Goal: Task Accomplishment & Management: Complete application form

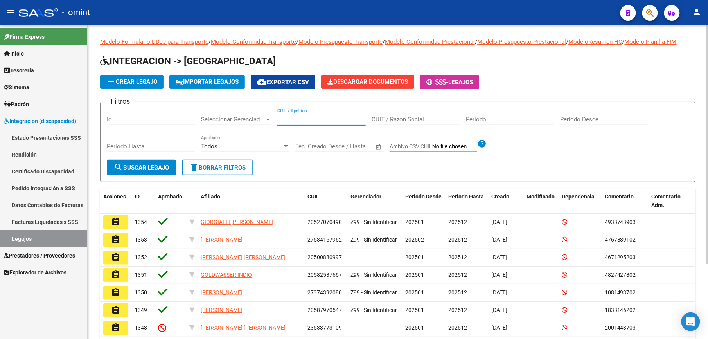
click at [305, 117] on input "CUIL / Apellido" at bounding box center [321, 119] width 88 height 7
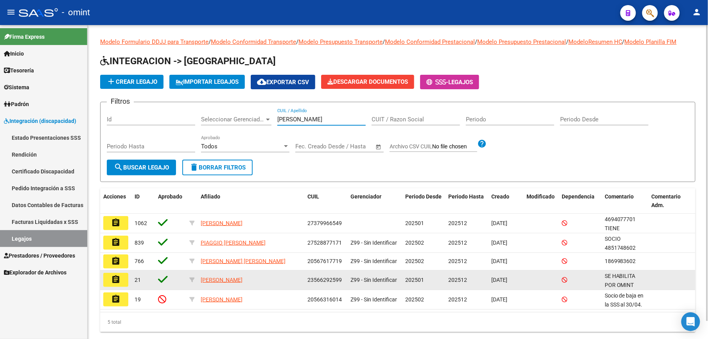
type input "[PERSON_NAME]"
click at [120, 281] on mat-icon "assignment" at bounding box center [115, 278] width 9 height 9
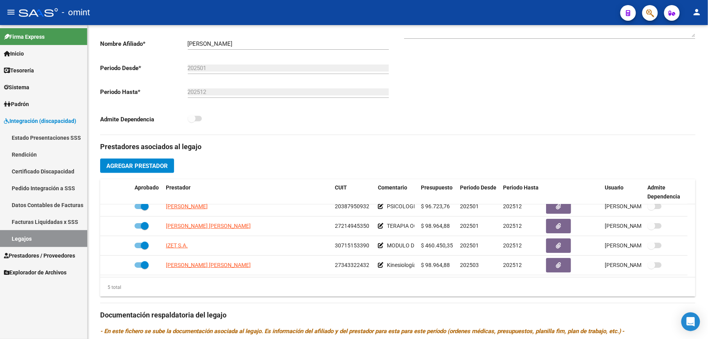
scroll to position [52, 0]
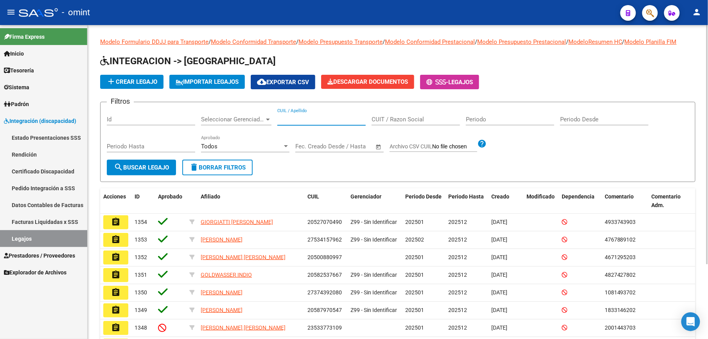
click at [295, 116] on input "CUIL / Apellido" at bounding box center [321, 119] width 88 height 7
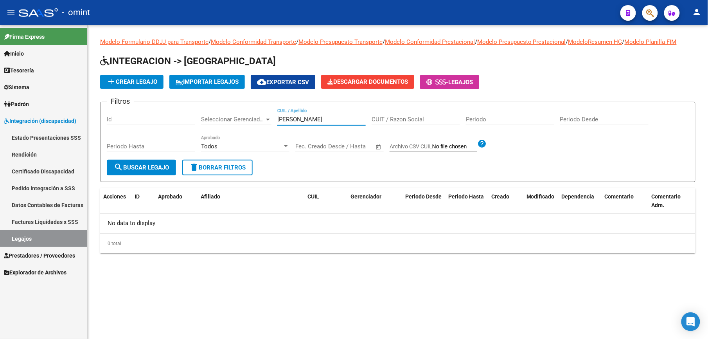
click at [335, 118] on input "RAMOS ROMEO" at bounding box center [321, 119] width 88 height 7
drag, startPoint x: 335, startPoint y: 118, endPoint x: 277, endPoint y: 118, distance: 57.9
click at [277, 118] on div "Filtros Id Seleccionar Gerenciador Seleccionar Gerenciador RAMOS ROMEO CUIL / A…" at bounding box center [398, 133] width 582 height 51
click at [323, 120] on input "RAMOS ROMEO" at bounding box center [321, 119] width 88 height 7
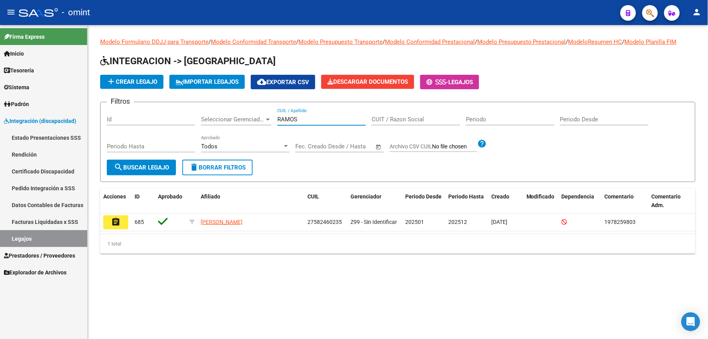
drag, startPoint x: 269, startPoint y: 121, endPoint x: 234, endPoint y: 118, distance: 35.8
click at [234, 119] on div "Filtros Id Seleccionar Gerenciador Seleccionar Gerenciador RAMOS CUIL / Apellid…" at bounding box center [398, 133] width 582 height 51
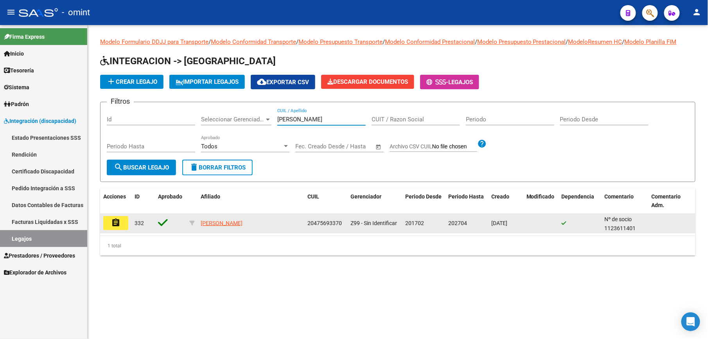
type input "BORASO"
click at [121, 221] on button "assignment" at bounding box center [115, 223] width 25 height 14
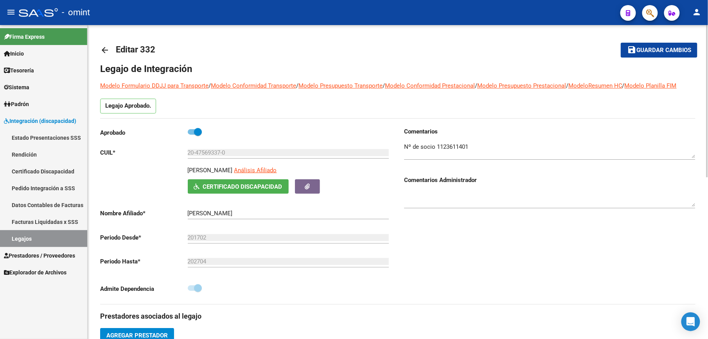
click at [107, 51] on mat-icon "arrow_back" at bounding box center [104, 49] width 9 height 9
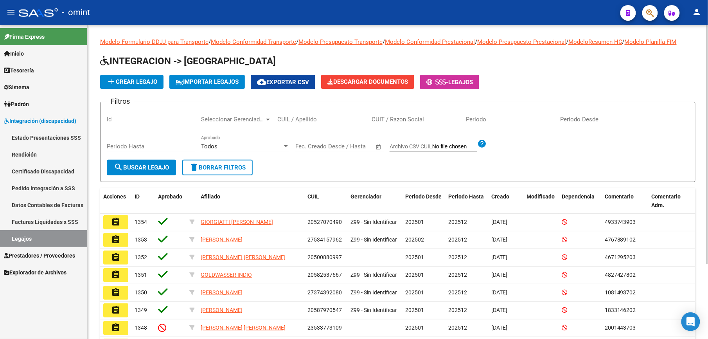
click at [312, 117] on input "CUIL / Apellido" at bounding box center [321, 119] width 88 height 7
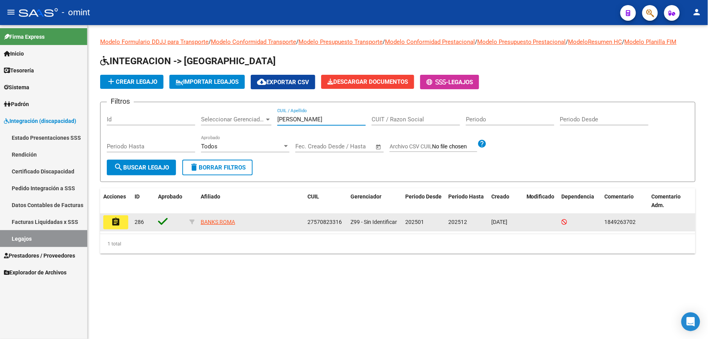
type input "BANKS"
click at [115, 219] on mat-icon "assignment" at bounding box center [115, 221] width 9 height 9
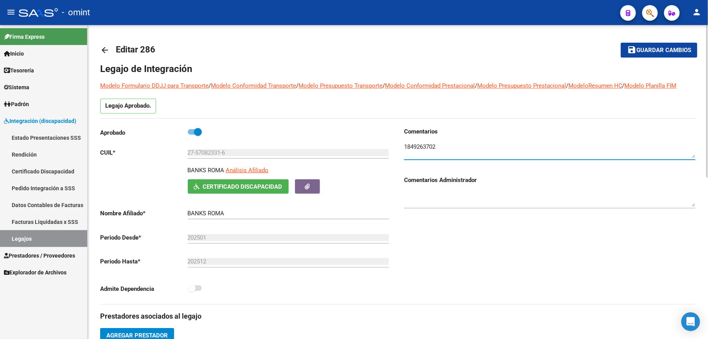
drag, startPoint x: 404, startPoint y: 145, endPoint x: 439, endPoint y: 145, distance: 35.6
click at [439, 145] on textarea at bounding box center [549, 150] width 291 height 16
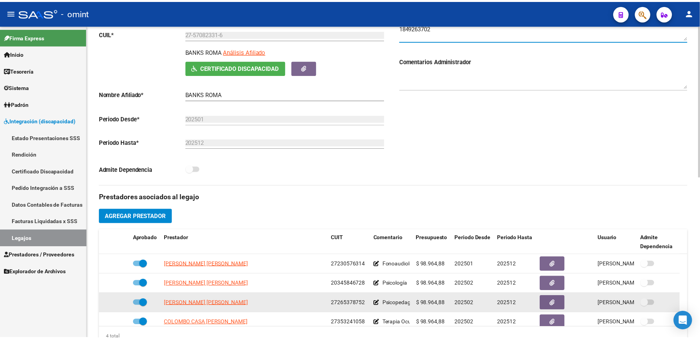
scroll to position [208, 0]
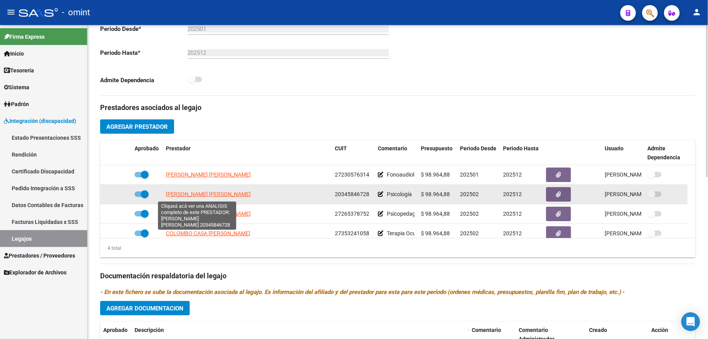
click at [210, 195] on span "[PERSON_NAME] [PERSON_NAME]" at bounding box center [208, 194] width 85 height 6
type textarea "20345846728"
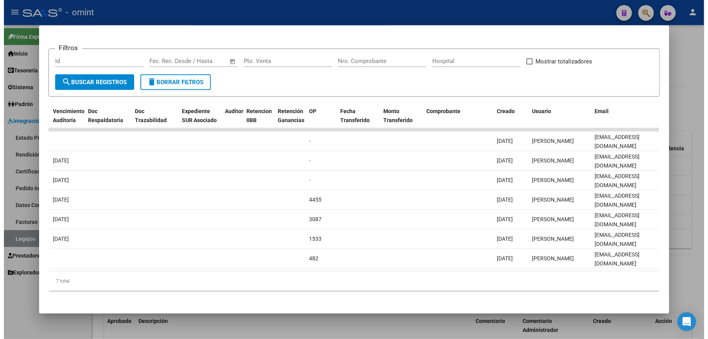
scroll to position [0, 0]
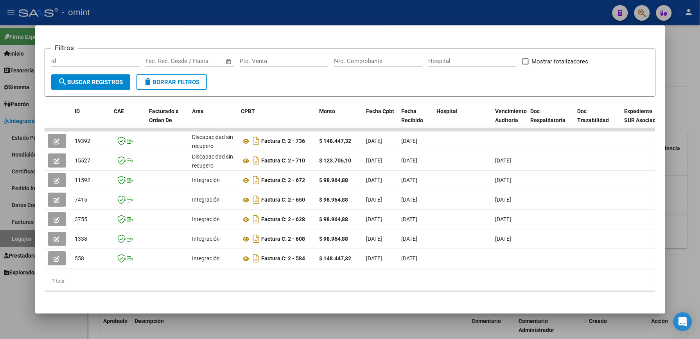
click at [373, 20] on div at bounding box center [350, 169] width 700 height 339
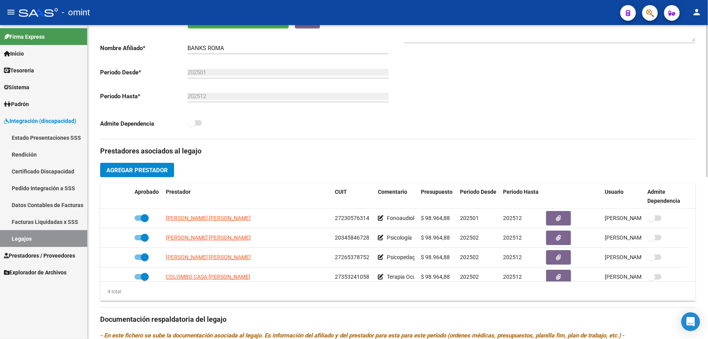
scroll to position [104, 0]
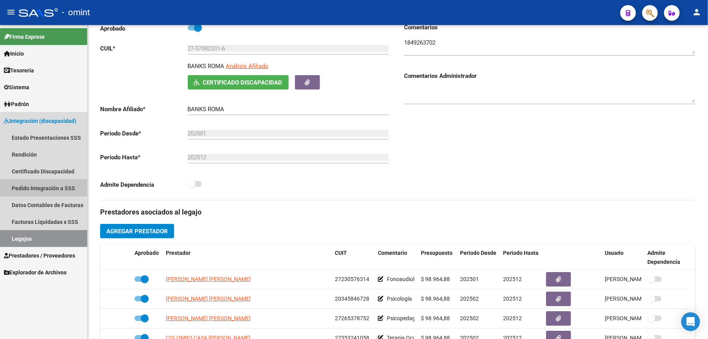
click at [52, 186] on link "Pedido Integración a SSS" at bounding box center [43, 187] width 87 height 17
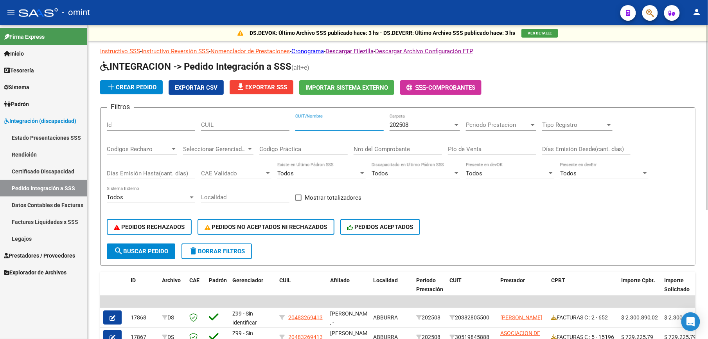
paste input "27343322432"
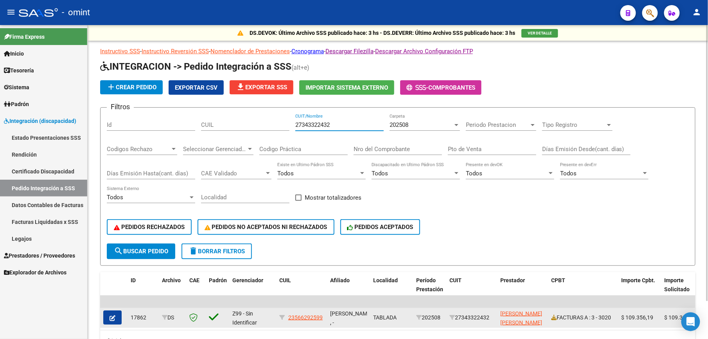
type input "27343322432"
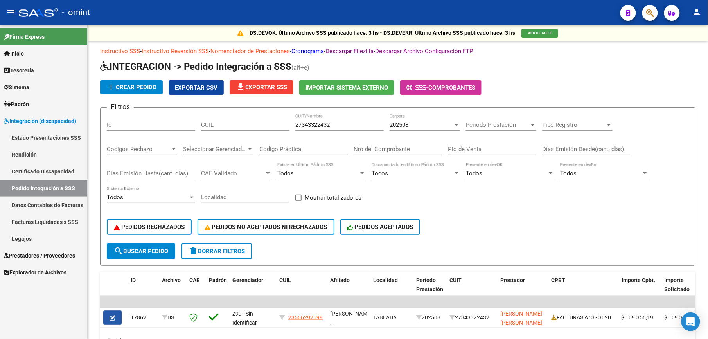
click at [119, 316] on button "button" at bounding box center [112, 317] width 18 height 14
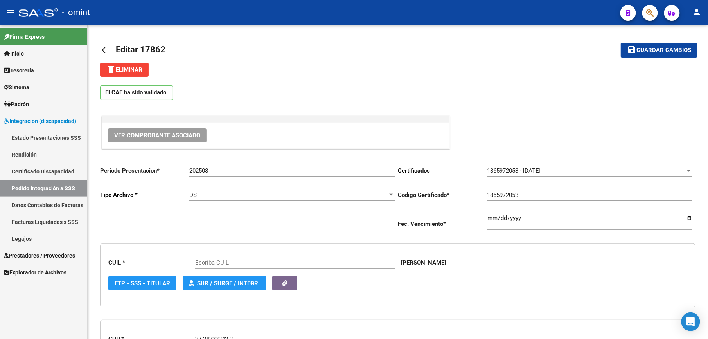
type input "23566292599"
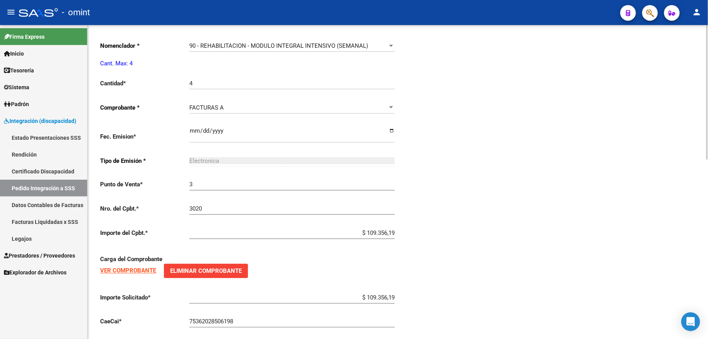
scroll to position [420, 0]
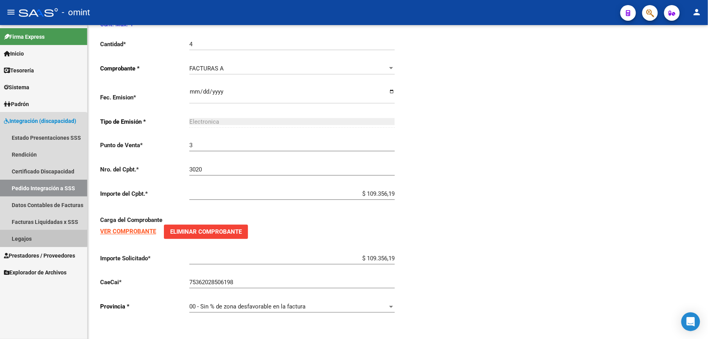
click at [30, 236] on link "Legajos" at bounding box center [43, 238] width 87 height 17
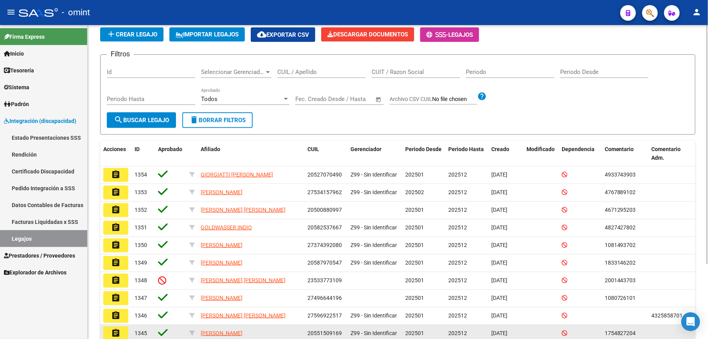
scroll to position [47, 0]
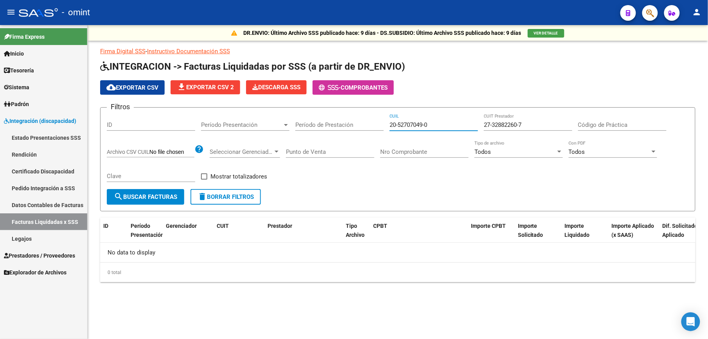
click at [48, 258] on span "Prestadores / Proveedores" at bounding box center [39, 255] width 71 height 9
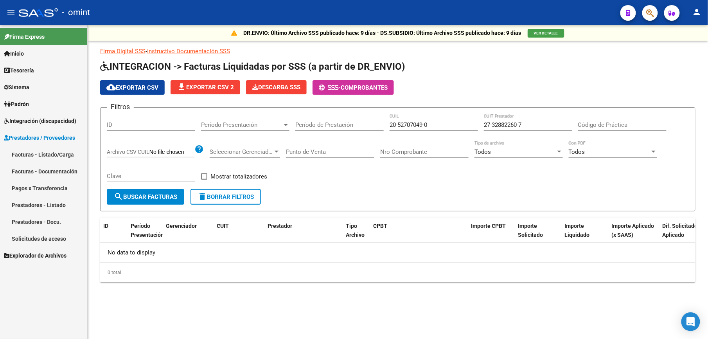
click at [66, 151] on link "Facturas - Listado/Carga" at bounding box center [43, 154] width 87 height 17
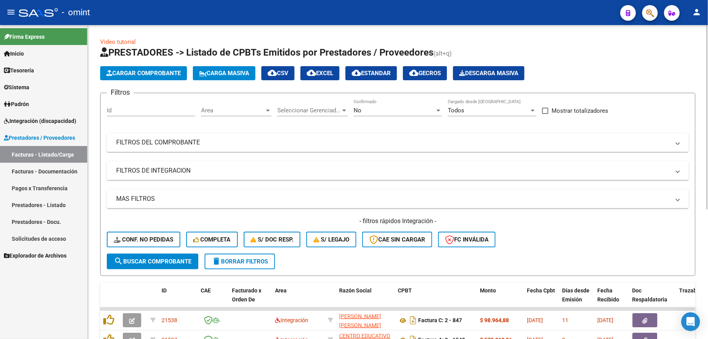
click at [247, 110] on span "Area" at bounding box center [232, 110] width 63 height 7
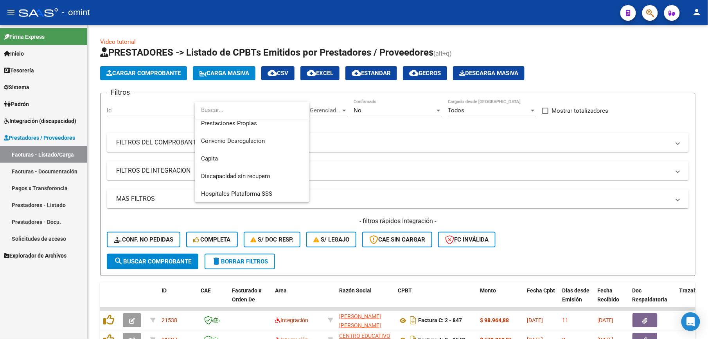
scroll to position [93, 0]
click at [242, 175] on span "Discapacidad sin recupero" at bounding box center [235, 175] width 69 height 7
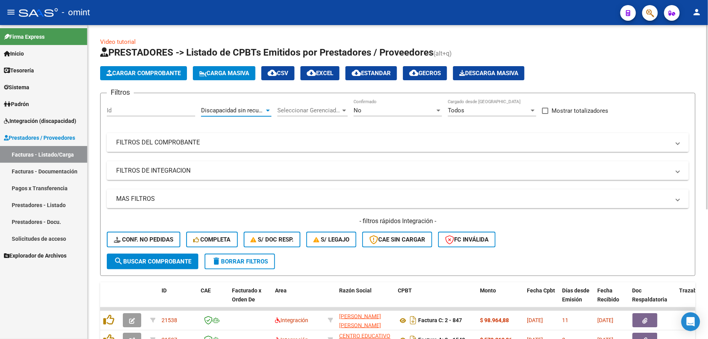
click at [432, 147] on mat-expansion-panel-header "FILTROS DEL COMPROBANTE" at bounding box center [398, 142] width 582 height 19
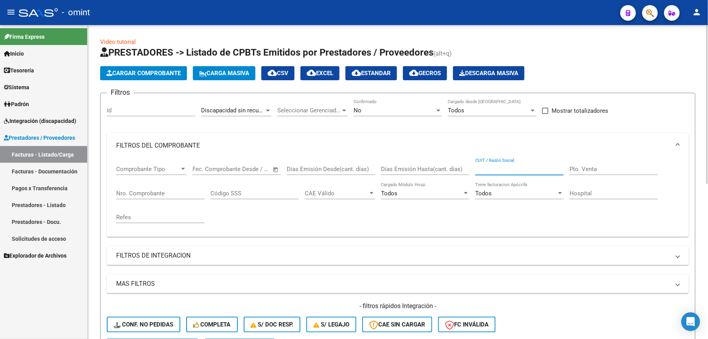
paste input "27301377709"
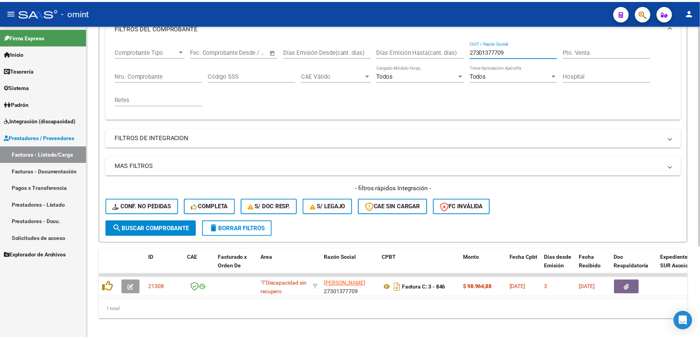
scroll to position [131, 0]
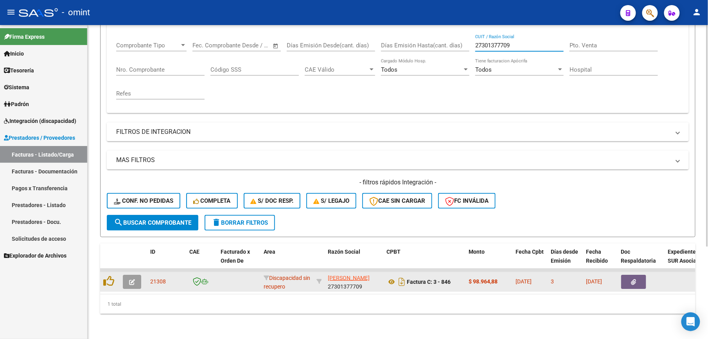
type input "27301377709"
click at [133, 279] on icon "button" at bounding box center [132, 282] width 6 height 6
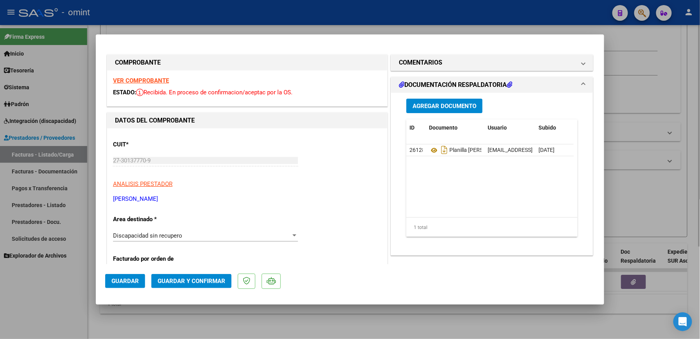
drag, startPoint x: 308, startPoint y: 322, endPoint x: 304, endPoint y: 321, distance: 4.1
click at [307, 322] on div at bounding box center [350, 169] width 700 height 339
type input "$ 0,00"
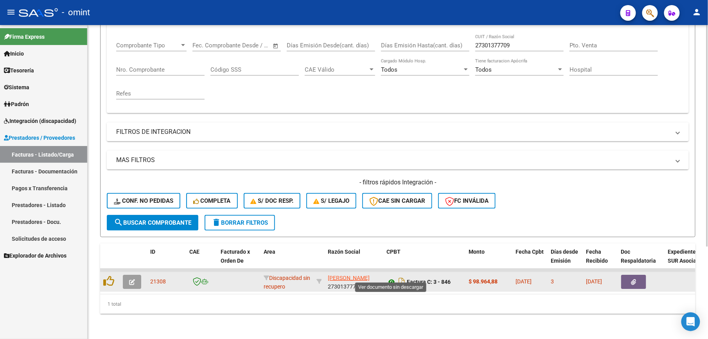
click at [391, 277] on icon at bounding box center [391, 281] width 10 height 9
click at [136, 274] on button "button" at bounding box center [132, 281] width 18 height 14
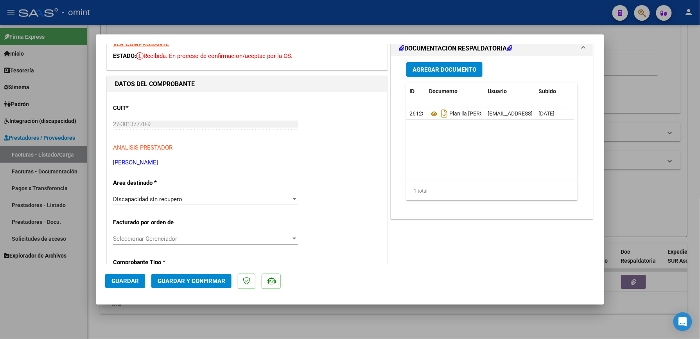
scroll to position [52, 0]
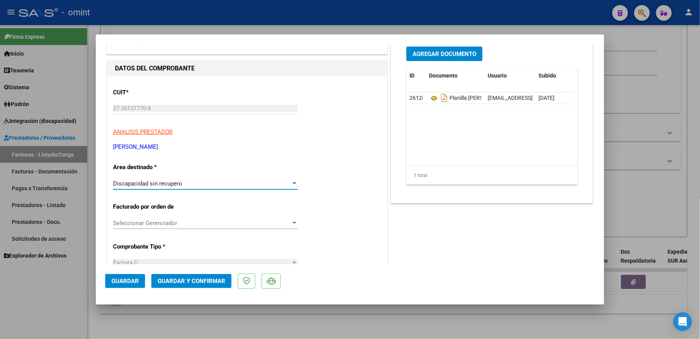
click at [292, 184] on div at bounding box center [294, 183] width 4 height 2
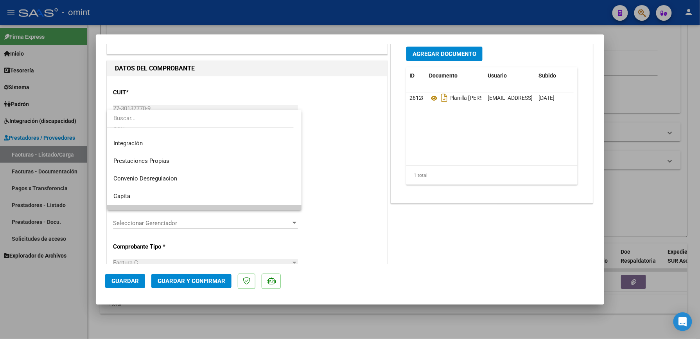
scroll to position [34, 0]
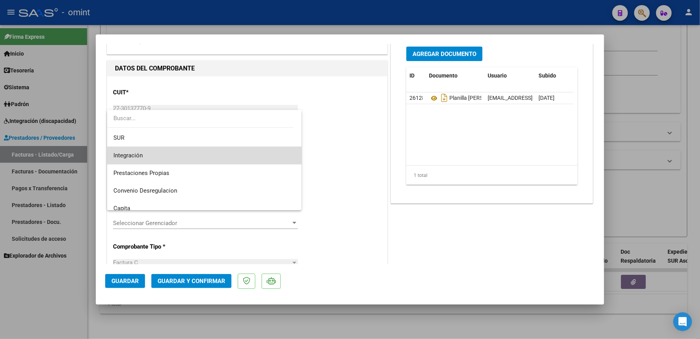
click at [246, 157] on span "Integración" at bounding box center [204, 156] width 182 height 18
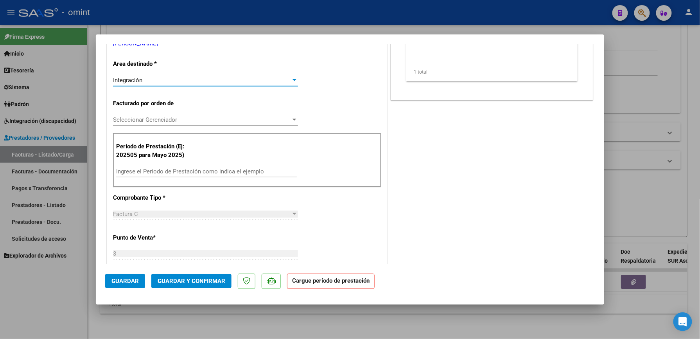
scroll to position [156, 0]
click at [191, 176] on div "Ingrese el Período de Prestación como indica el ejemplo" at bounding box center [206, 170] width 181 height 12
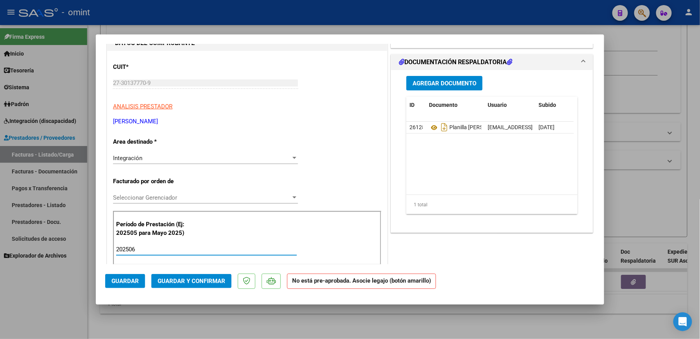
scroll to position [0, 0]
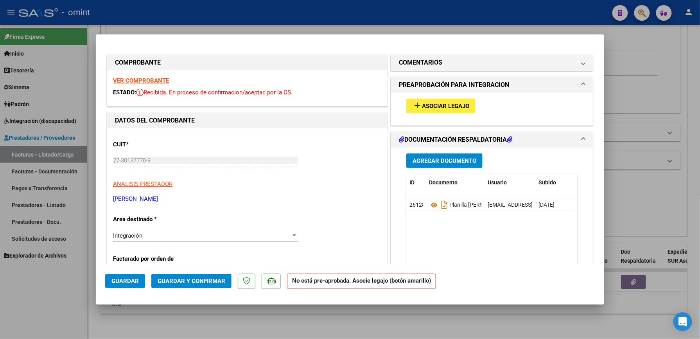
type input "202506"
click at [461, 107] on span "Asociar Legajo" at bounding box center [445, 105] width 47 height 7
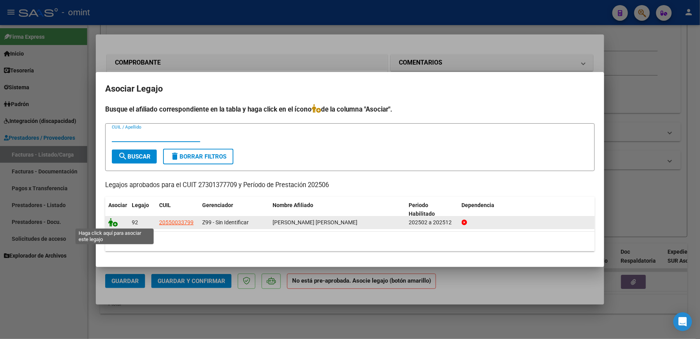
click at [113, 222] on icon at bounding box center [112, 222] width 9 height 9
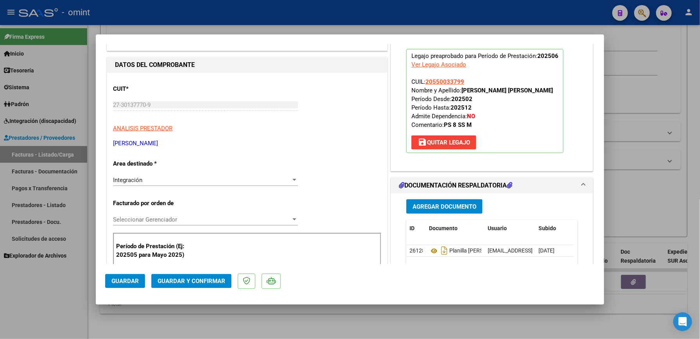
scroll to position [104, 0]
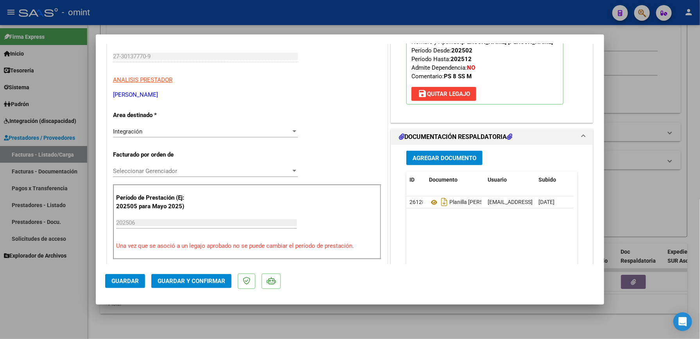
click at [210, 278] on span "Guardar y Confirmar" at bounding box center [192, 280] width 68 height 7
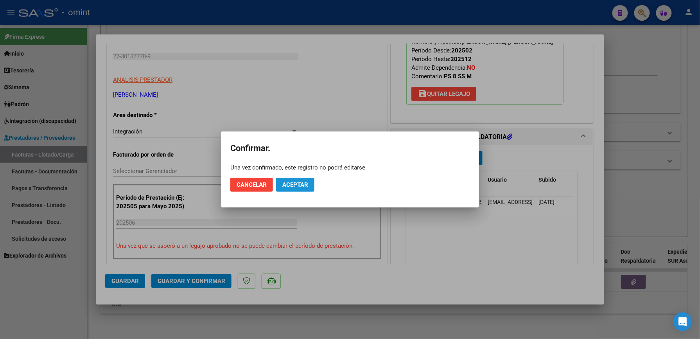
click at [298, 187] on span "Aceptar" at bounding box center [295, 184] width 26 height 7
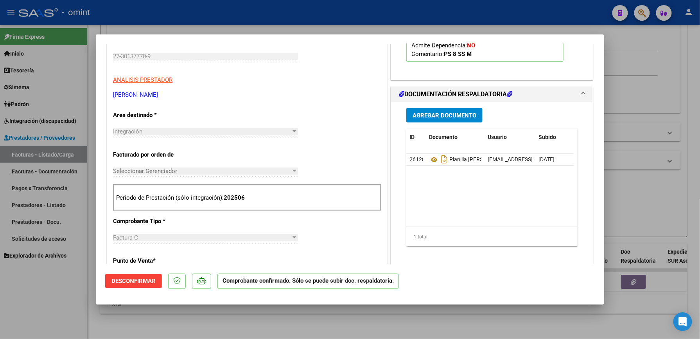
click at [448, 16] on div at bounding box center [350, 169] width 700 height 339
type input "$ 0,00"
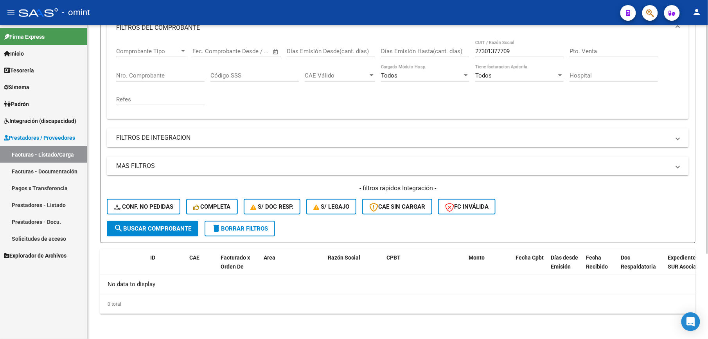
scroll to position [117, 0]
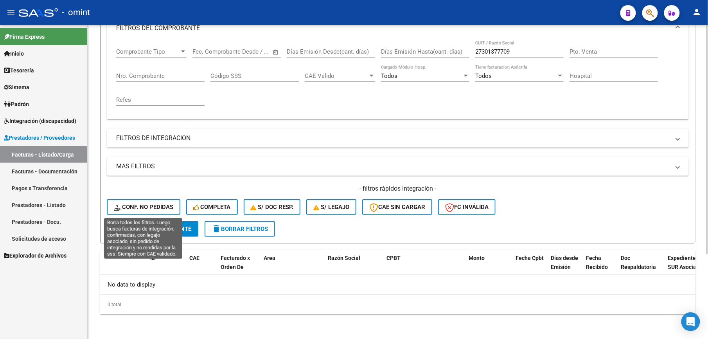
click at [161, 208] on span "Conf. no pedidas" at bounding box center [143, 206] width 59 height 7
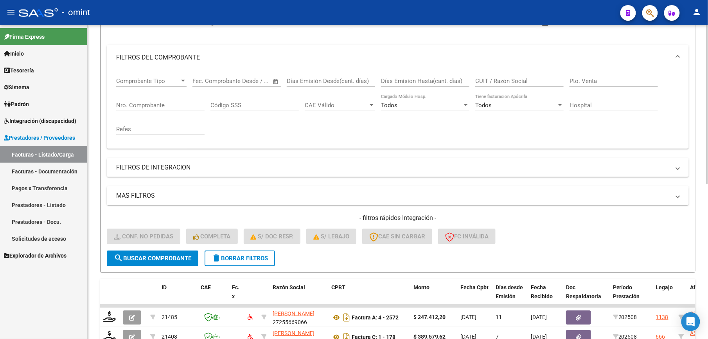
scroll to position [65, 0]
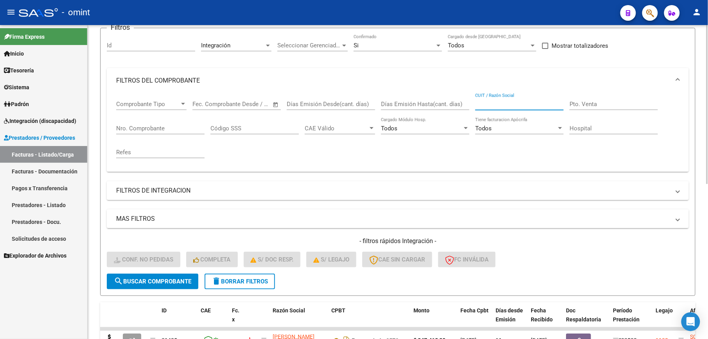
drag, startPoint x: 490, startPoint y: 105, endPoint x: 418, endPoint y: 199, distance: 118.7
click at [418, 199] on mat-expansion-panel-header "FILTROS DE INTEGRACION" at bounding box center [398, 190] width 582 height 19
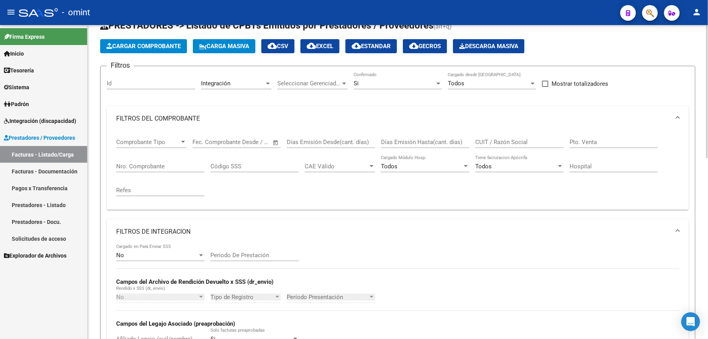
scroll to position [13, 0]
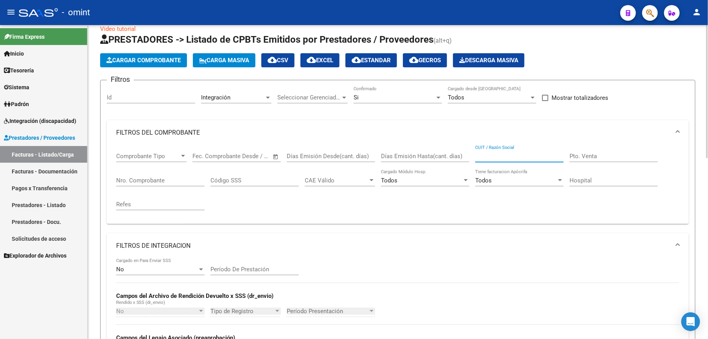
paste input "27301377709"
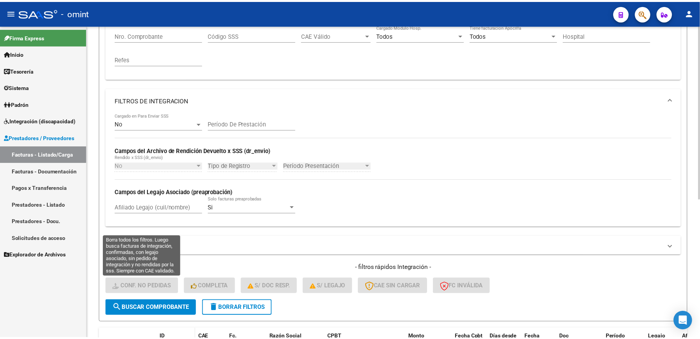
scroll to position [221, 0]
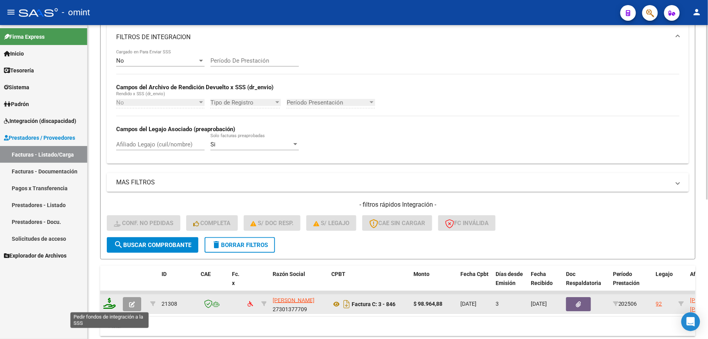
type input "27301377709"
click at [113, 304] on icon at bounding box center [109, 303] width 13 height 11
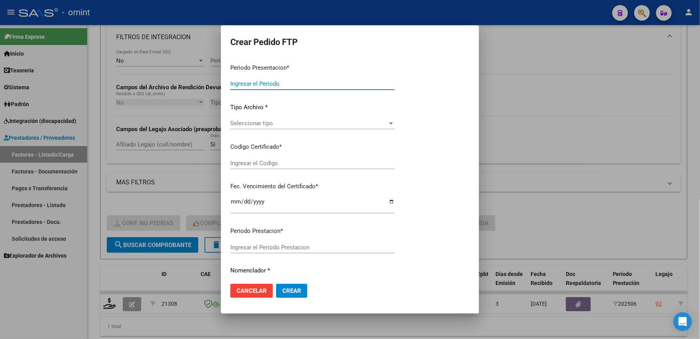
type input "202508"
type input "202506"
type input "$ 98.964,88"
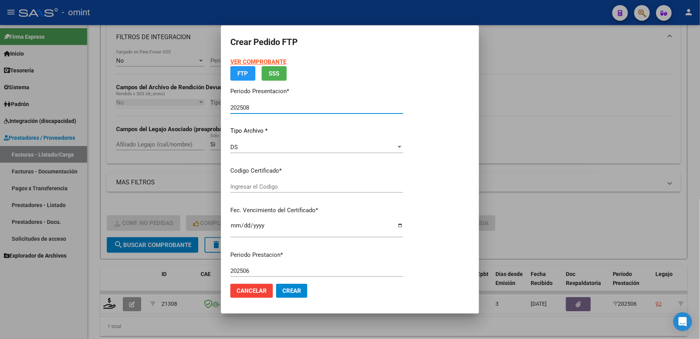
type input "44684204471"
type input "[DATE]"
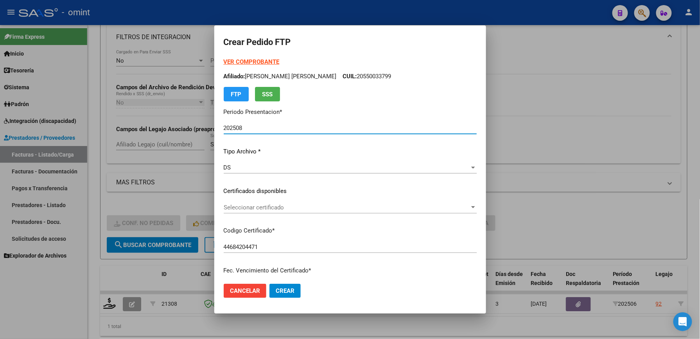
click at [286, 209] on span "Seleccionar certificado" at bounding box center [347, 207] width 246 height 7
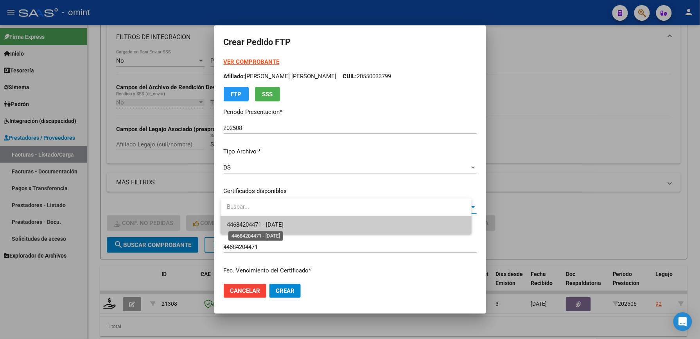
click at [283, 224] on span "44684204471 - [DATE]" at bounding box center [255, 224] width 57 height 7
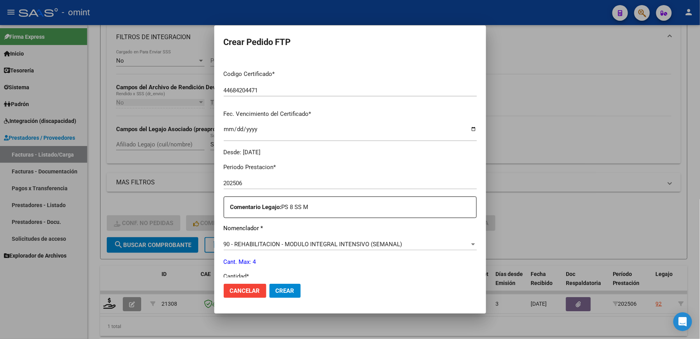
scroll to position [208, 0]
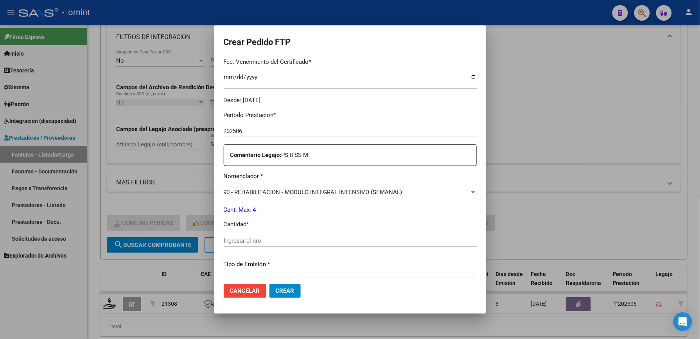
click at [270, 237] on input "Ingresar el nro" at bounding box center [350, 240] width 253 height 7
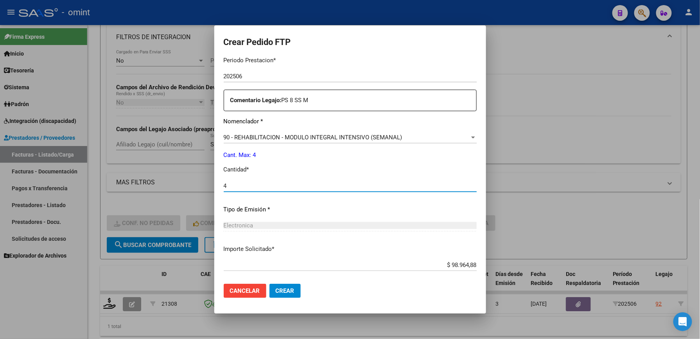
scroll to position [303, 0]
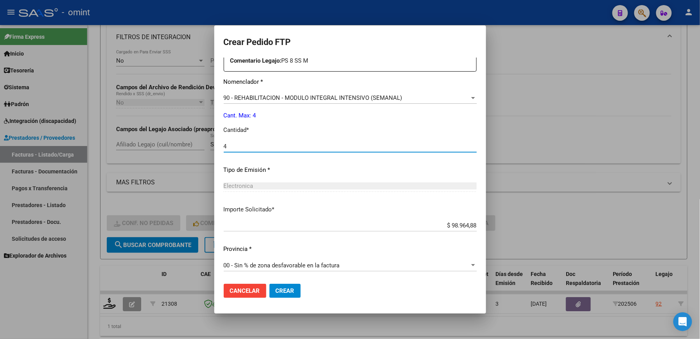
type input "4"
click at [300, 292] on button "Crear" at bounding box center [284, 290] width 31 height 14
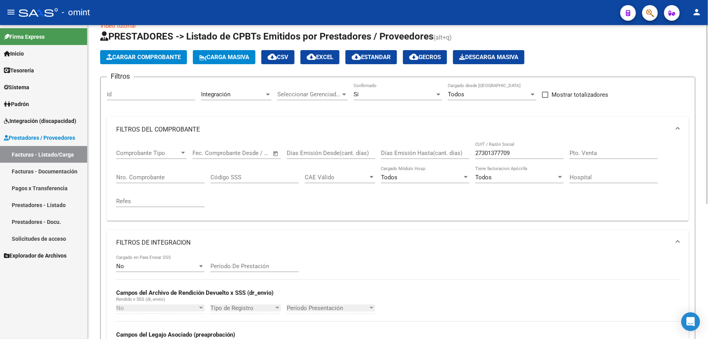
scroll to position [13, 0]
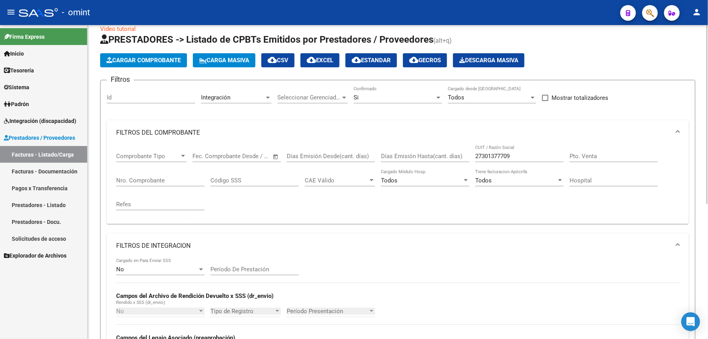
click at [265, 99] on div at bounding box center [267, 97] width 7 height 6
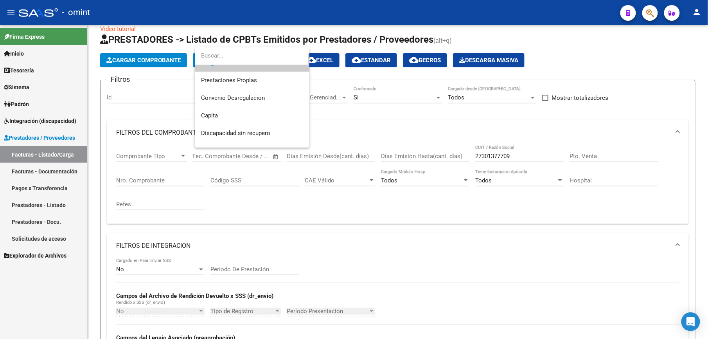
scroll to position [93, 0]
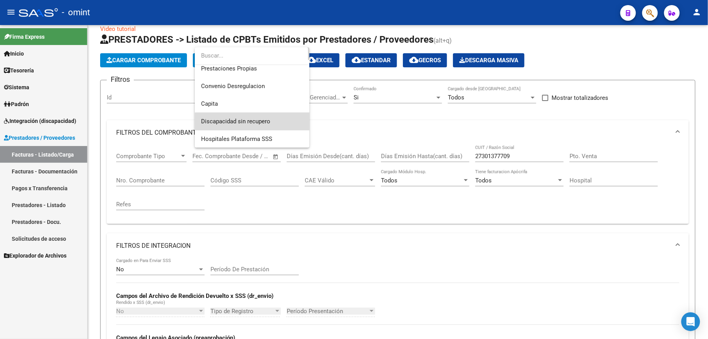
click at [271, 120] on span "Discapacidad sin recupero" at bounding box center [252, 122] width 102 height 18
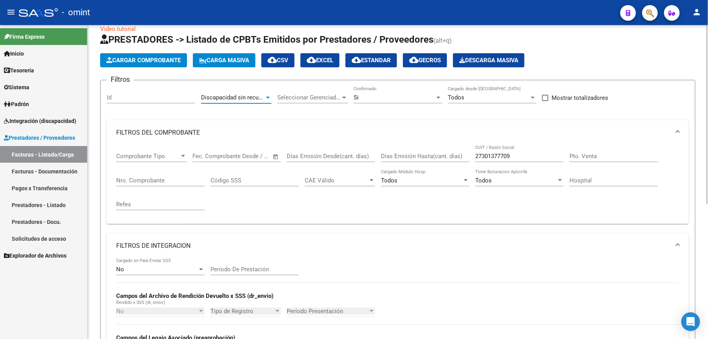
click at [506, 153] on input "27301377709" at bounding box center [519, 155] width 88 height 7
drag, startPoint x: 527, startPoint y: 154, endPoint x: 451, endPoint y: 156, distance: 75.9
click at [451, 156] on div "Comprobante Tipo Comprobante Tipo Fecha inicio – Fecha fin Fec. Comprobante Des…" at bounding box center [397, 181] width 563 height 72
paste input "43322432"
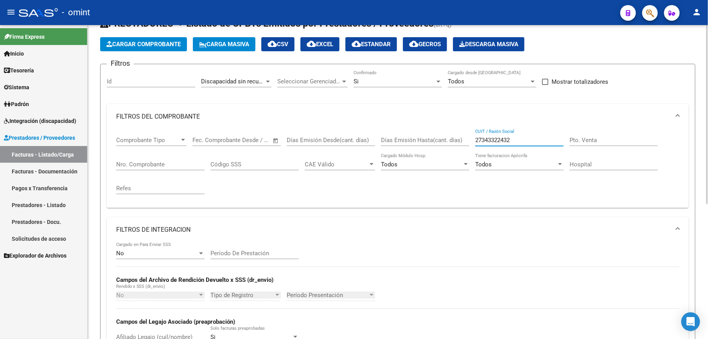
scroll to position [238, 0]
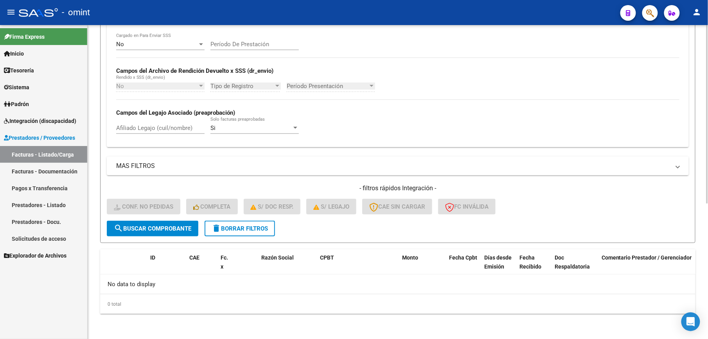
type input "27343322432"
click at [255, 231] on span "delete Borrar Filtros" at bounding box center [240, 228] width 56 height 7
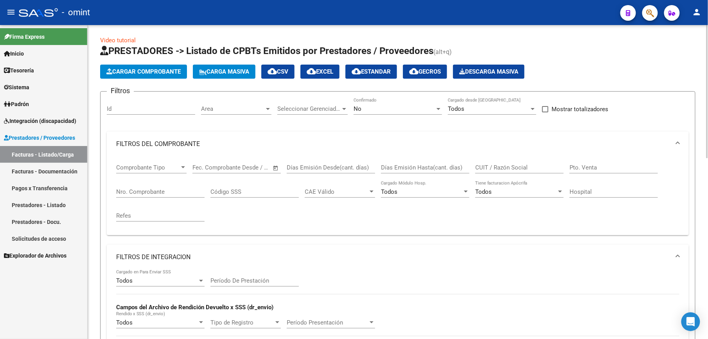
scroll to position [0, 0]
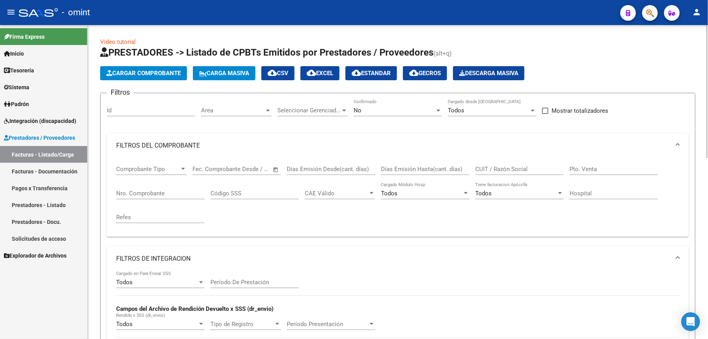
click at [264, 111] on span "Area" at bounding box center [232, 110] width 63 height 7
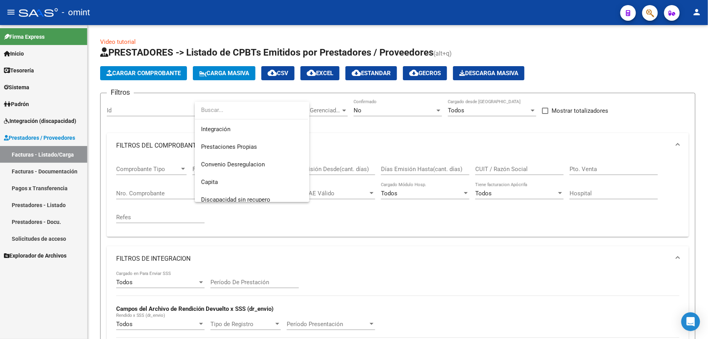
scroll to position [85, 0]
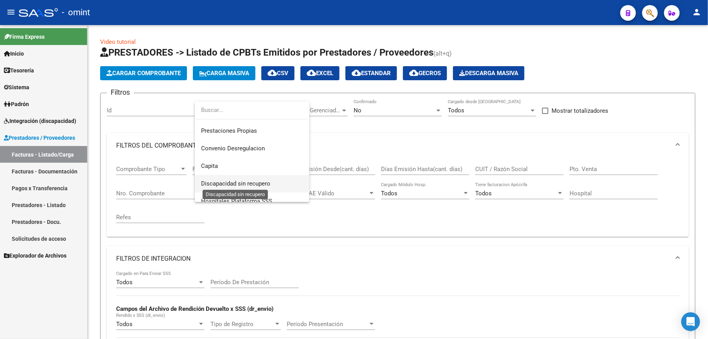
click at [269, 180] on span "Discapacidad sin recupero" at bounding box center [235, 183] width 69 height 7
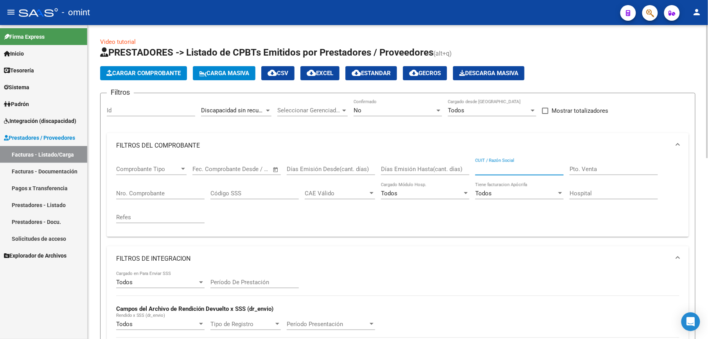
paste input "27343322432"
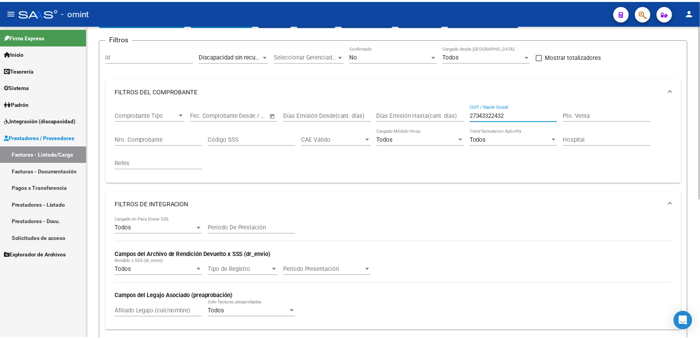
scroll to position [252, 0]
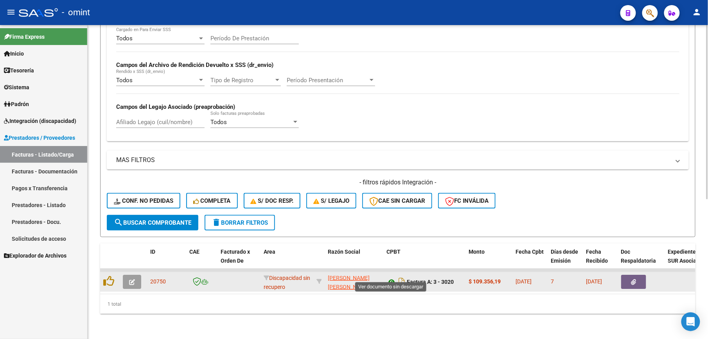
type input "27343322432"
click at [391, 277] on icon at bounding box center [391, 281] width 10 height 9
click at [132, 279] on icon "button" at bounding box center [132, 282] width 6 height 6
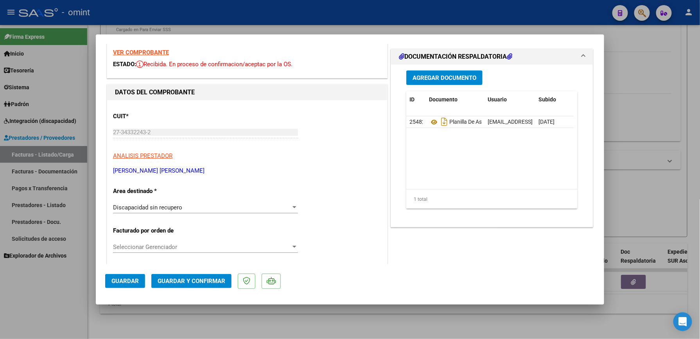
scroll to position [52, 0]
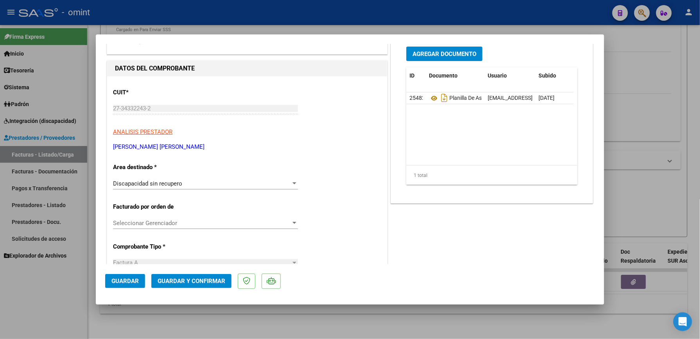
click at [278, 182] on div "Discapacidad sin recupero" at bounding box center [202, 183] width 178 height 7
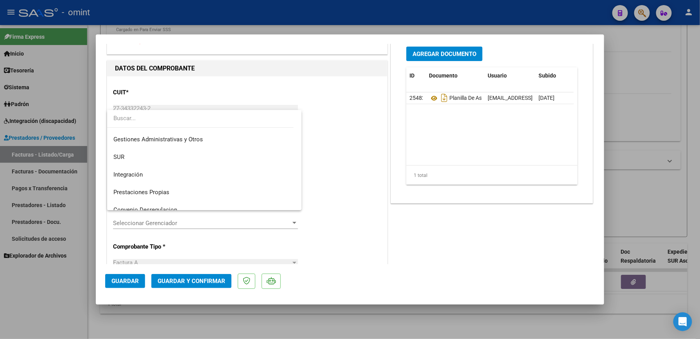
scroll to position [8, 0]
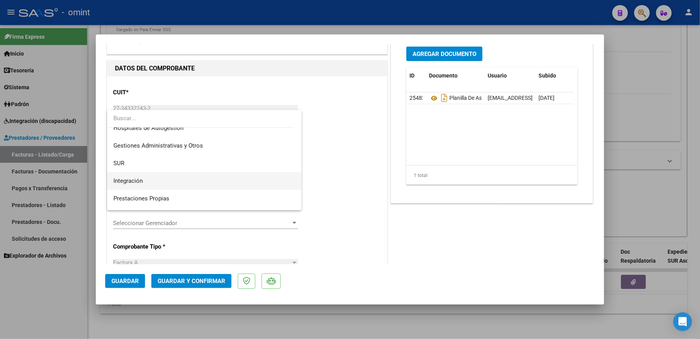
click at [251, 179] on span "Integración" at bounding box center [204, 181] width 182 height 18
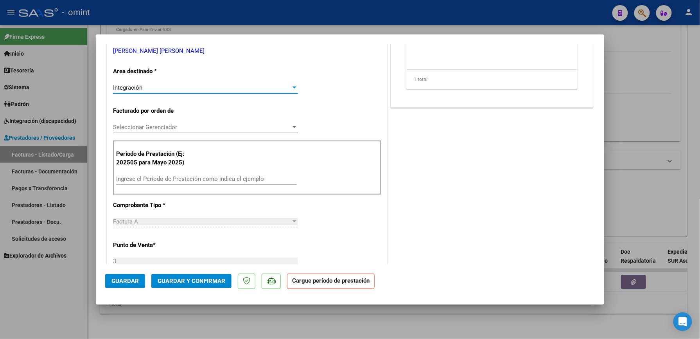
scroll to position [156, 0]
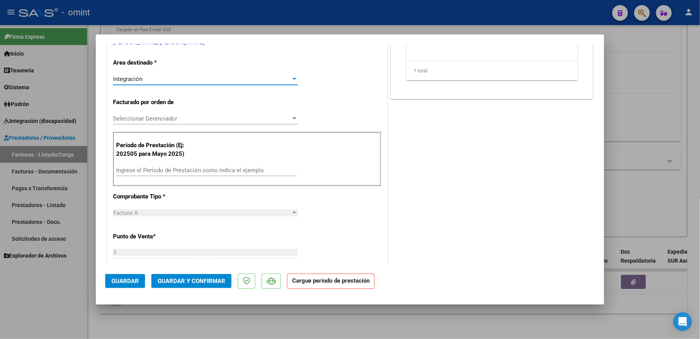
click at [229, 169] on input "Ingrese el Período de Prestación como indica el ejemplo" at bounding box center [206, 170] width 181 height 7
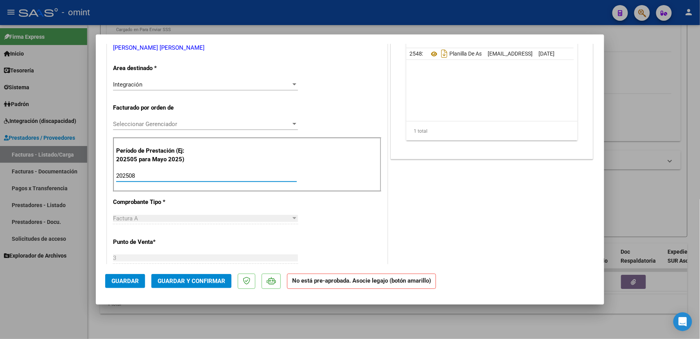
scroll to position [0, 0]
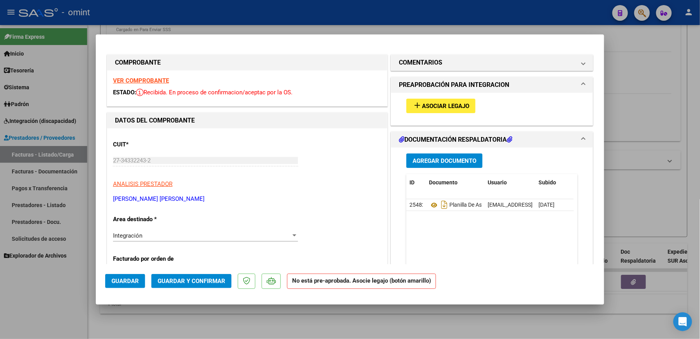
type input "202508"
click at [429, 106] on span "Asociar Legajo" at bounding box center [445, 105] width 47 height 7
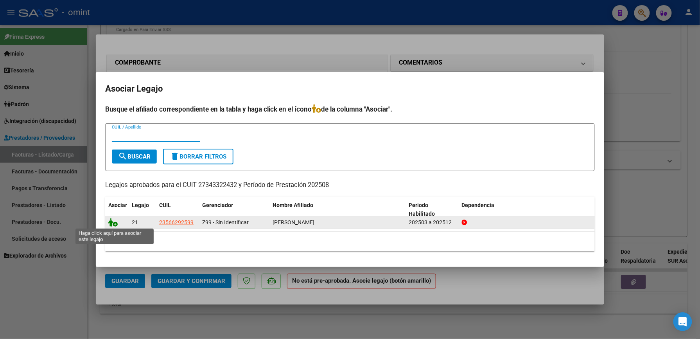
click at [109, 223] on icon at bounding box center [112, 222] width 9 height 9
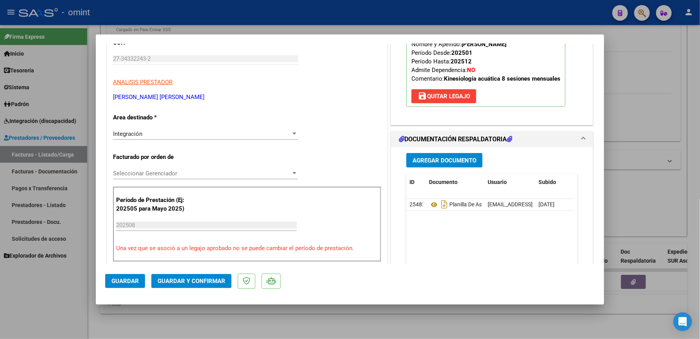
scroll to position [104, 0]
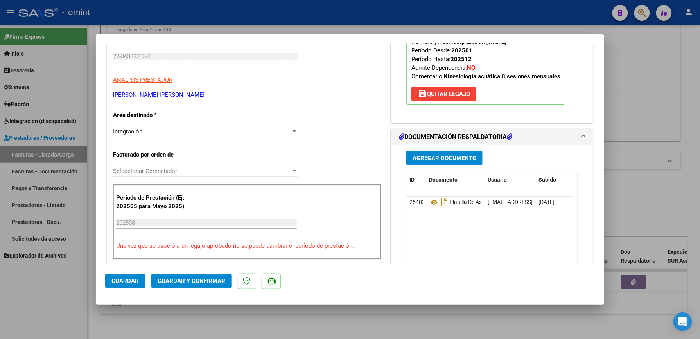
click at [197, 277] on span "Guardar y Confirmar" at bounding box center [192, 280] width 68 height 7
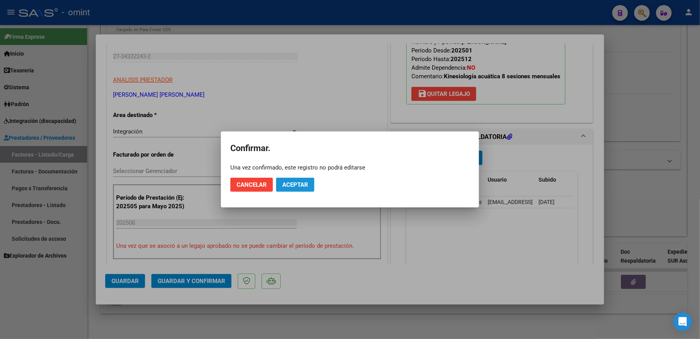
click at [290, 186] on span "Aceptar" at bounding box center [295, 184] width 26 height 7
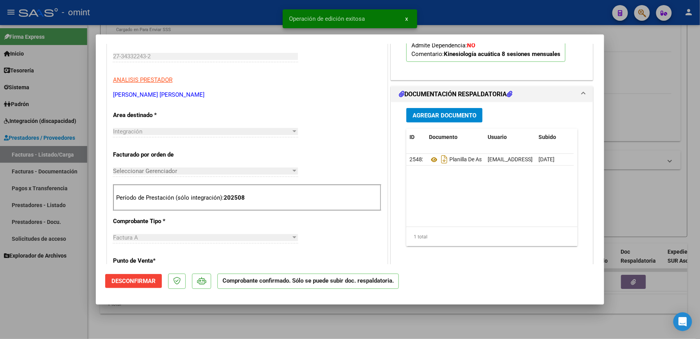
click at [632, 149] on div at bounding box center [350, 169] width 700 height 339
type input "$ 0,00"
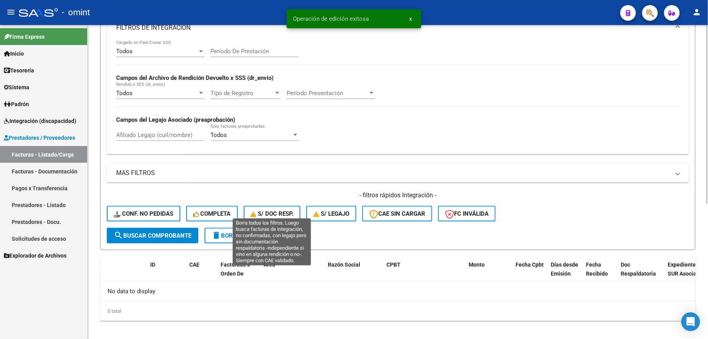
scroll to position [238, 0]
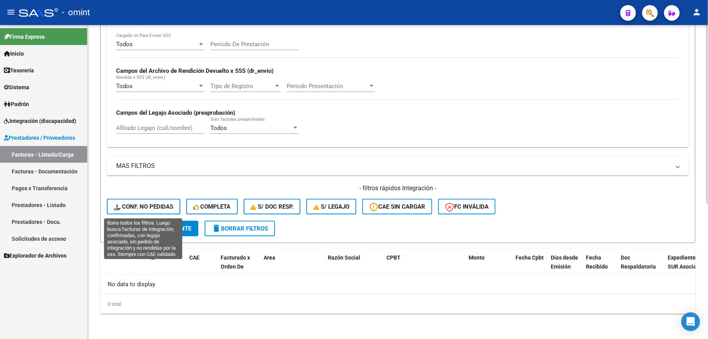
click at [162, 205] on span "Conf. no pedidas" at bounding box center [143, 206] width 59 height 7
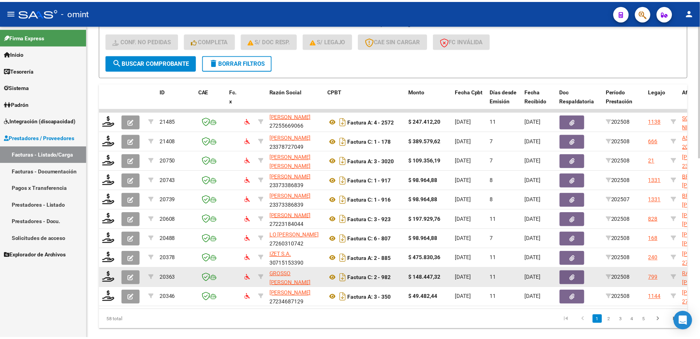
scroll to position [427, 0]
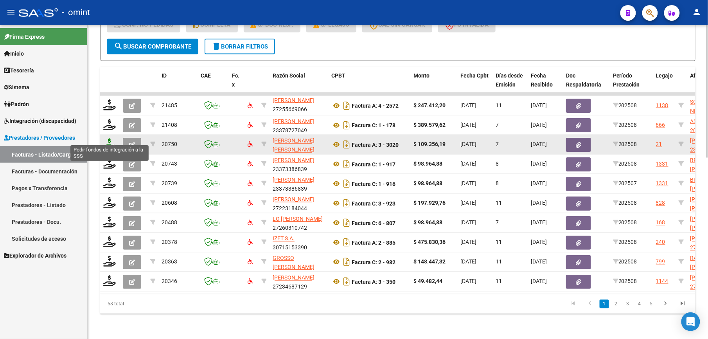
click at [111, 138] on icon at bounding box center [109, 143] width 13 height 11
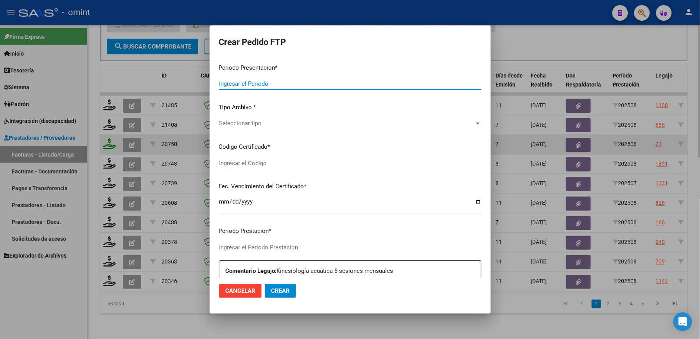
type input "202508"
type input "$ 109.356,19"
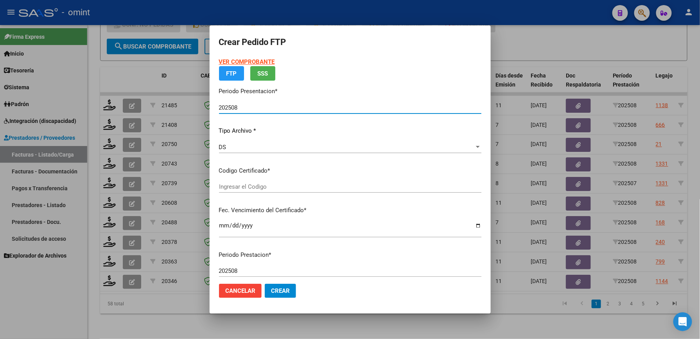
type input "1865972053"
type input "[DATE]"
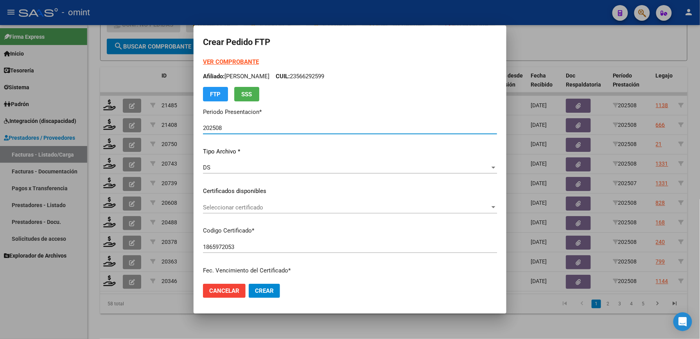
click at [247, 205] on span "Seleccionar certificado" at bounding box center [346, 207] width 287 height 7
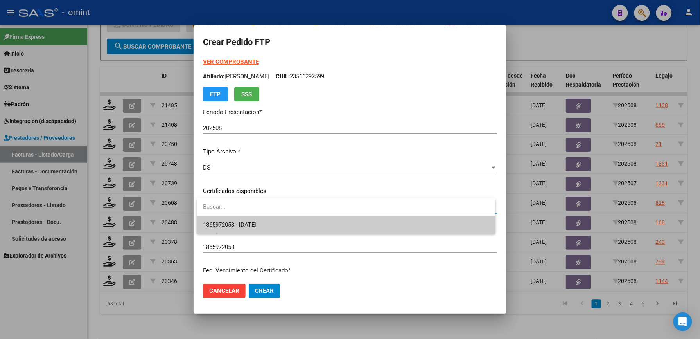
click at [243, 219] on span "1865972053 - [DATE]" at bounding box center [346, 225] width 286 height 18
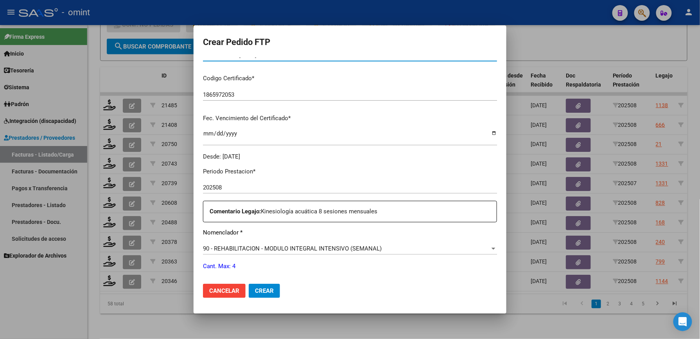
scroll to position [208, 0]
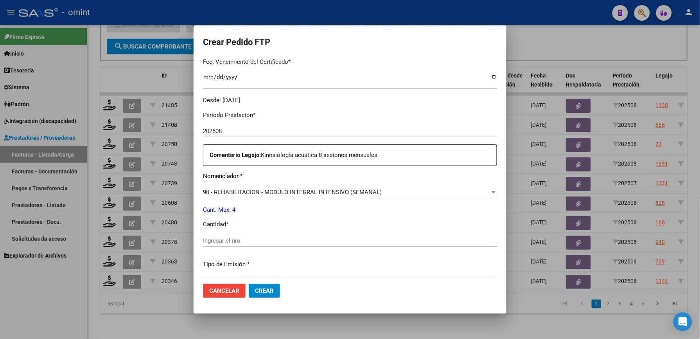
click at [233, 238] on input "Ingresar el nro" at bounding box center [350, 240] width 294 height 7
type input "4"
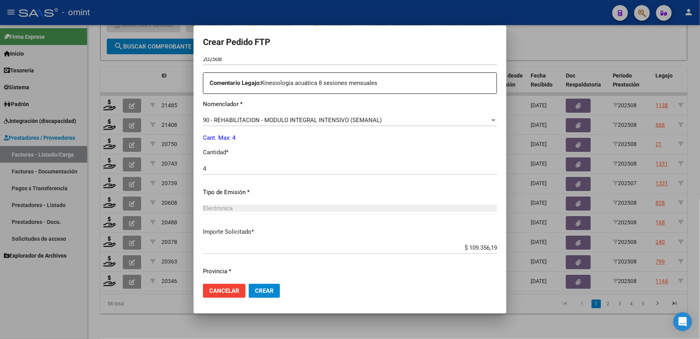
scroll to position [303, 0]
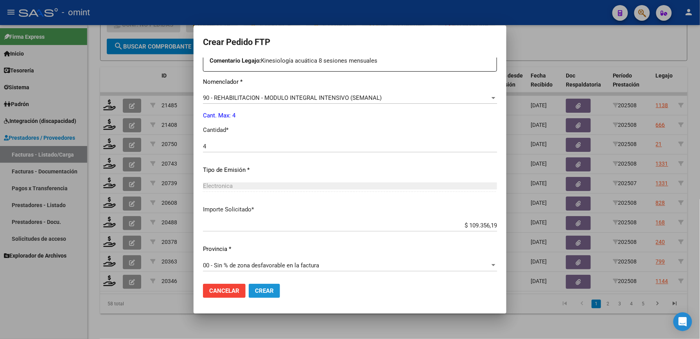
click at [266, 292] on span "Crear" at bounding box center [264, 290] width 19 height 7
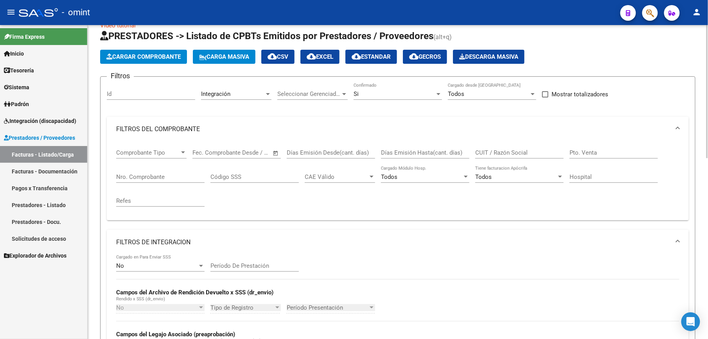
scroll to position [10, 0]
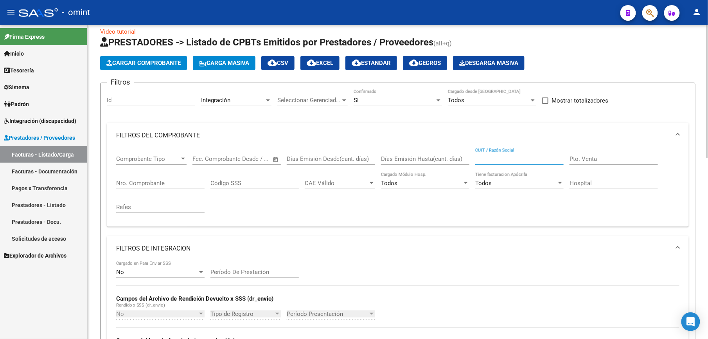
paste input "23376343944"
type input "23376343944"
click at [268, 101] on div at bounding box center [267, 100] width 7 height 6
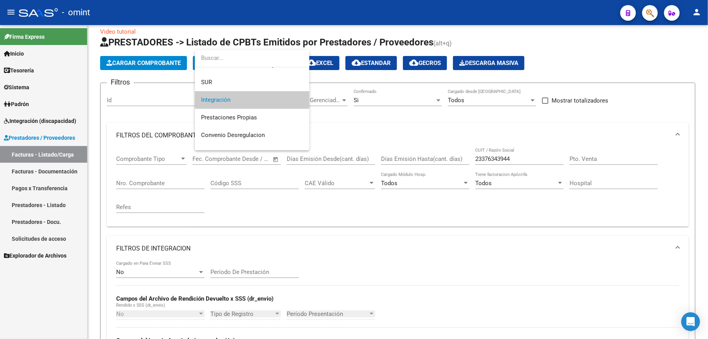
scroll to position [83, 0]
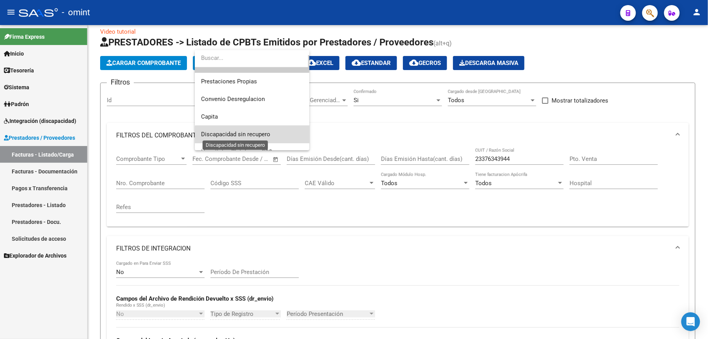
click at [269, 132] on span "Discapacidad sin recupero" at bounding box center [235, 134] width 69 height 7
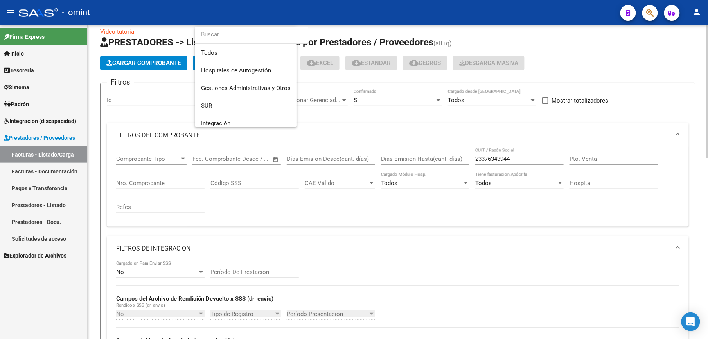
scroll to position [93, 0]
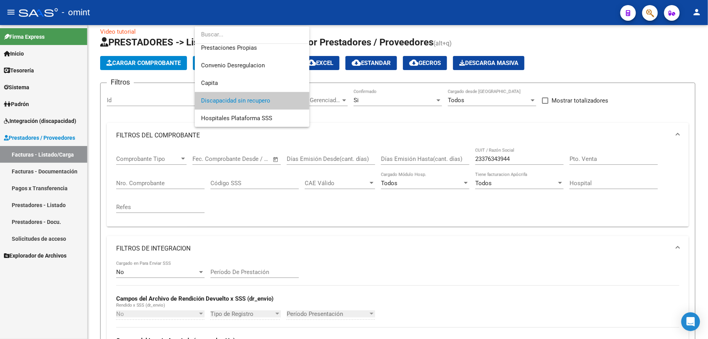
click at [490, 268] on div at bounding box center [354, 169] width 708 height 339
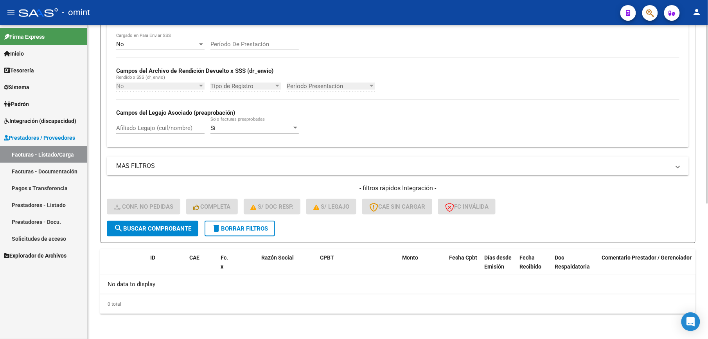
scroll to position [29, 0]
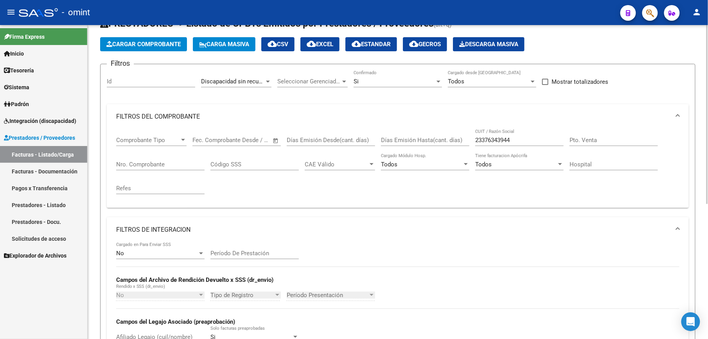
click at [525, 138] on input "23376343944" at bounding box center [519, 139] width 88 height 7
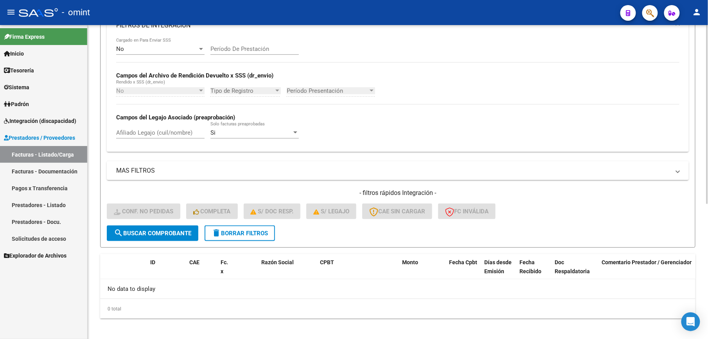
scroll to position [238, 0]
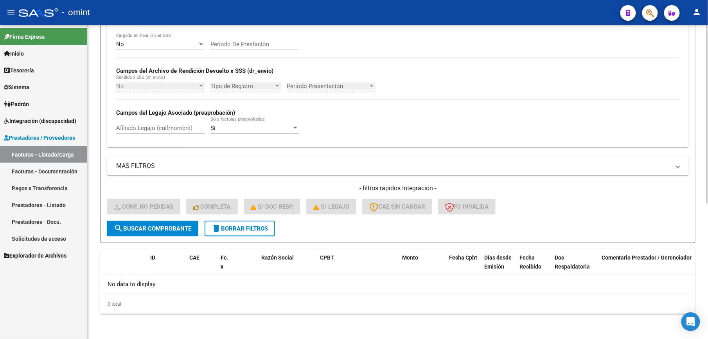
click at [250, 225] on span "delete Borrar Filtros" at bounding box center [240, 228] width 56 height 7
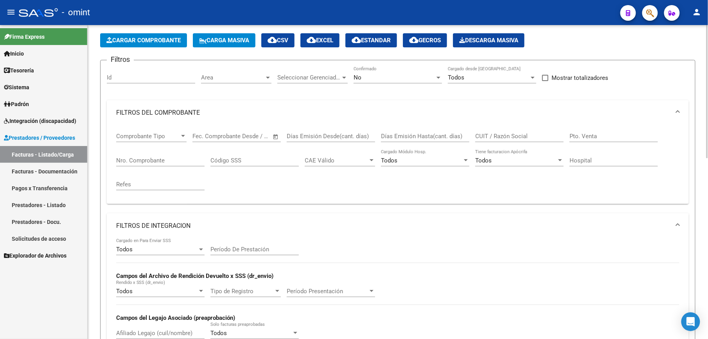
scroll to position [29, 0]
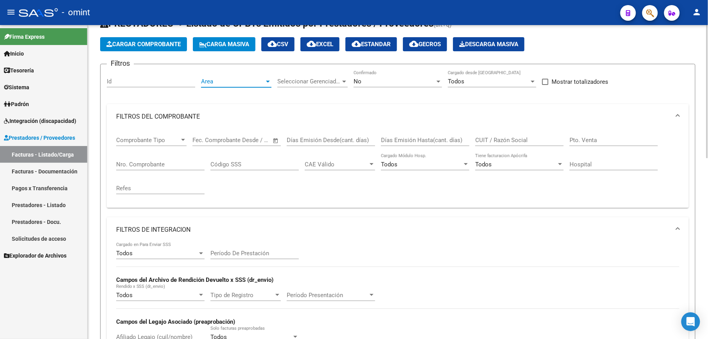
click at [258, 81] on span "Area" at bounding box center [232, 81] width 63 height 7
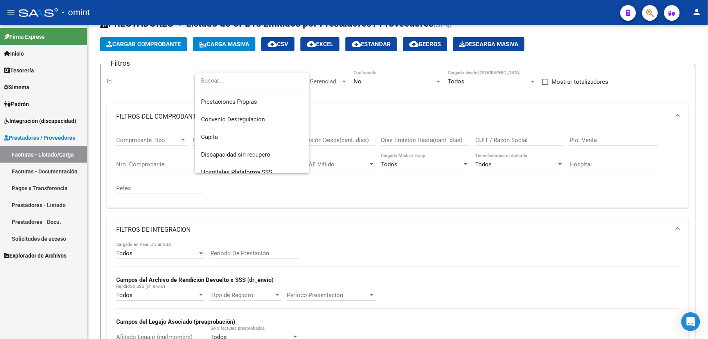
scroll to position [86, 0]
drag, startPoint x: 275, startPoint y: 154, endPoint x: 285, endPoint y: 152, distance: 9.6
click at [275, 153] on span "Discapacidad sin recupero" at bounding box center [252, 154] width 102 height 18
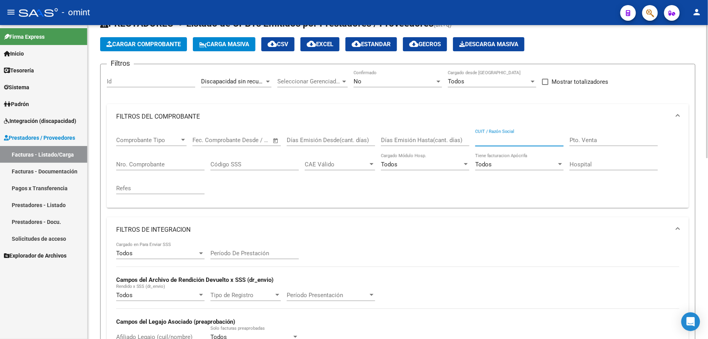
paste input "23376343944"
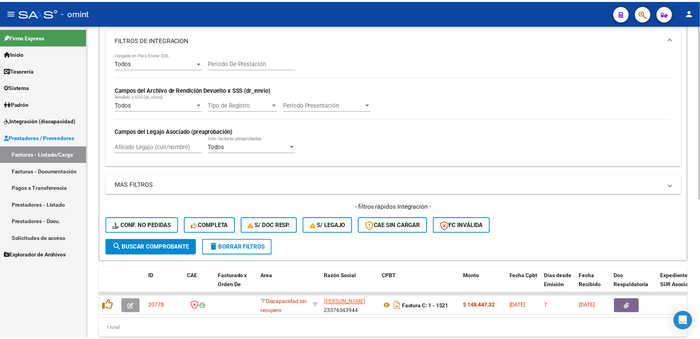
scroll to position [252, 0]
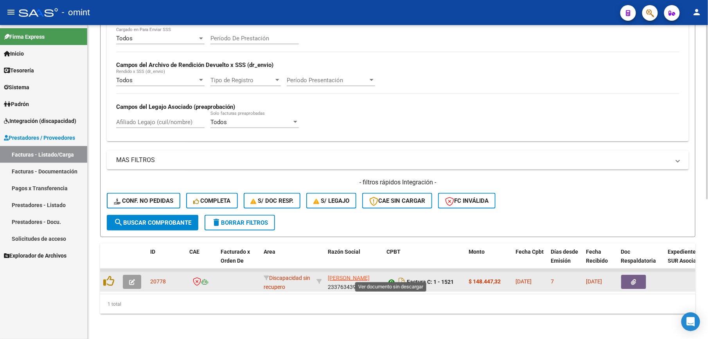
type input "23376343944"
click at [393, 277] on icon at bounding box center [391, 281] width 10 height 9
click at [136, 274] on button "button" at bounding box center [132, 281] width 18 height 14
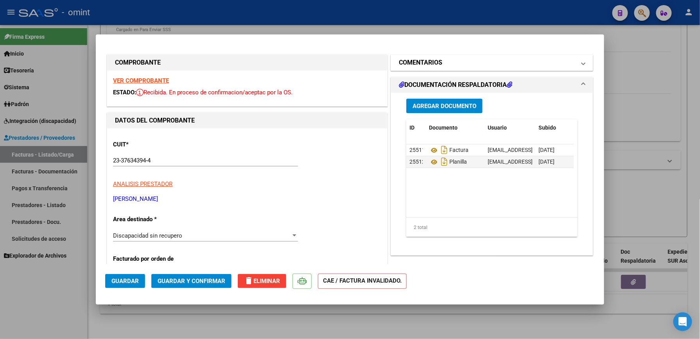
click at [432, 63] on h1 "COMENTARIOS" at bounding box center [420, 62] width 43 height 9
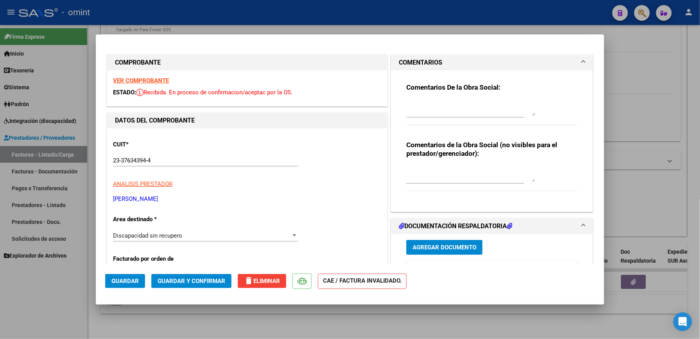
drag, startPoint x: 447, startPoint y: 109, endPoint x: 442, endPoint y: 103, distance: 7.7
click at [446, 107] on textarea at bounding box center [470, 108] width 129 height 16
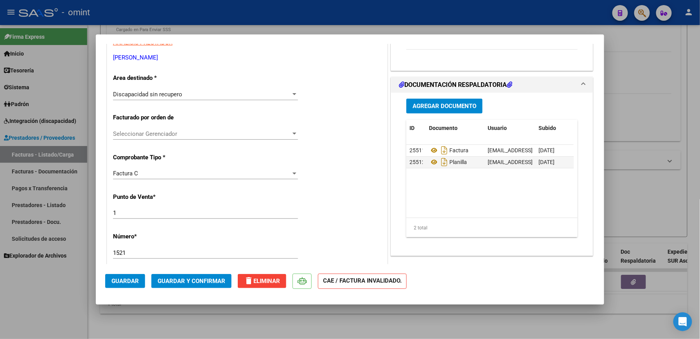
scroll to position [156, 0]
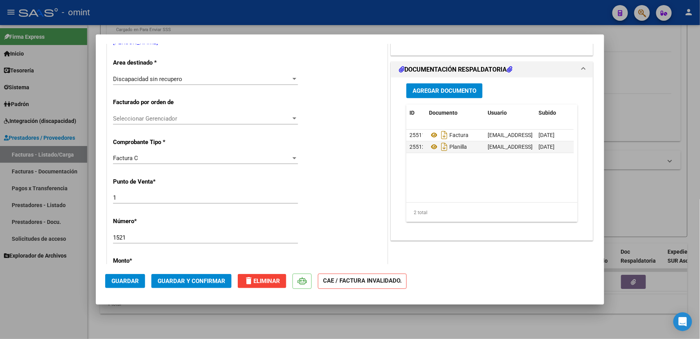
type textarea "NO CORRESPONDE A SOCIO DE OMINT"
click at [208, 280] on span "Guardar y Confirmar" at bounding box center [192, 280] width 68 height 7
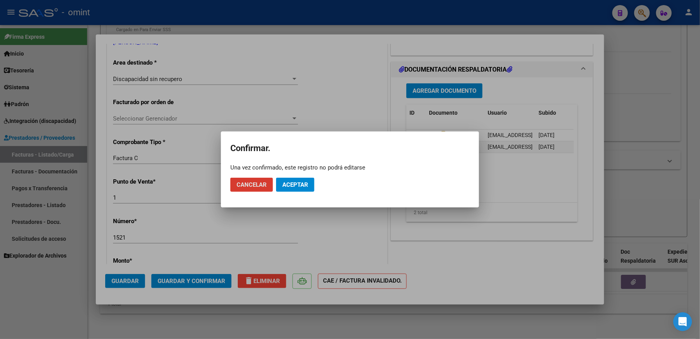
click at [296, 185] on span "Aceptar" at bounding box center [295, 184] width 26 height 7
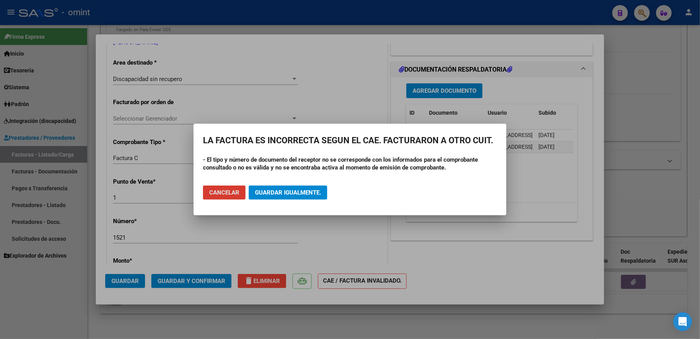
click at [285, 192] on span "Guardar igualmente." at bounding box center [288, 192] width 66 height 7
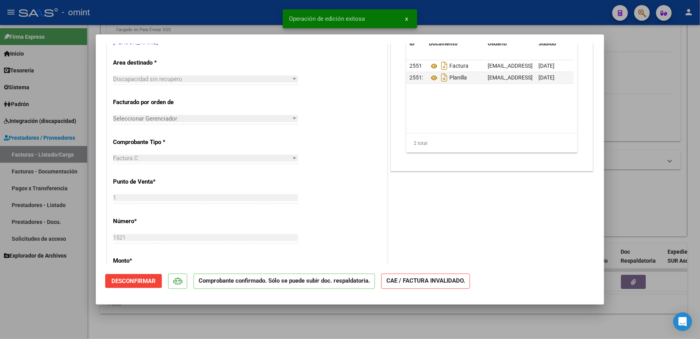
click at [646, 217] on div at bounding box center [350, 169] width 700 height 339
type input "$ 0,00"
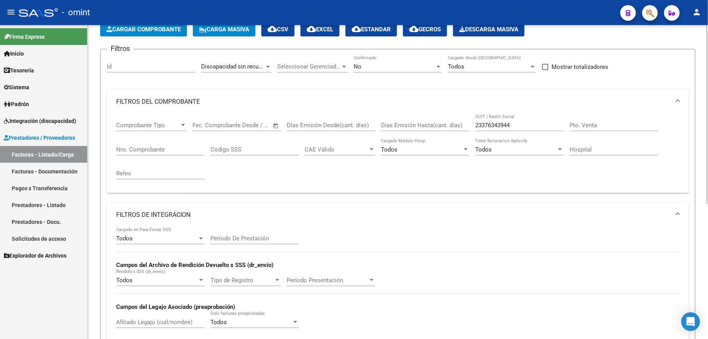
scroll to position [0, 0]
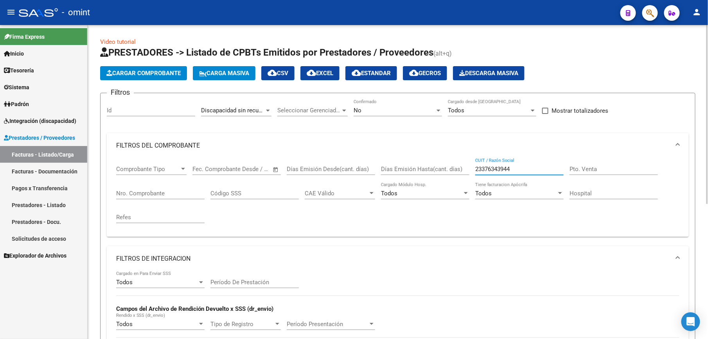
drag, startPoint x: 521, startPoint y: 168, endPoint x: 454, endPoint y: 168, distance: 67.2
click at [454, 168] on div "Comprobante Tipo Comprobante Tipo Fecha inicio – Fecha fin Fec. Comprobante Des…" at bounding box center [397, 194] width 563 height 72
paste input "7359738981"
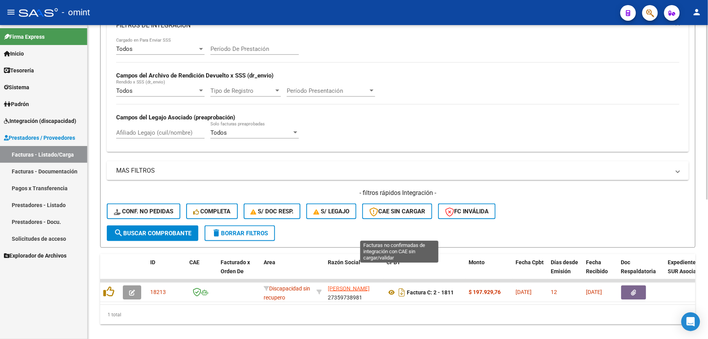
scroll to position [252, 0]
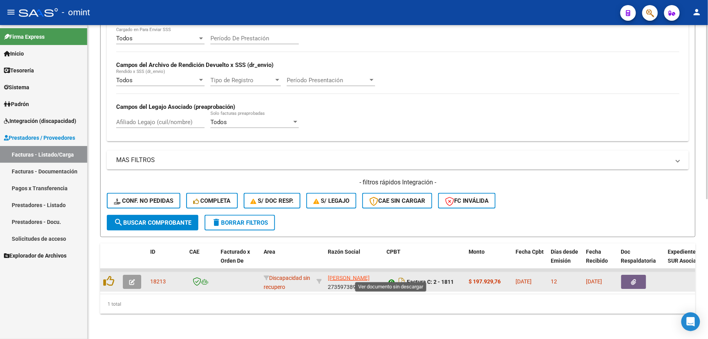
type input "27359738981"
click at [391, 277] on icon at bounding box center [391, 281] width 10 height 9
click at [134, 279] on icon "button" at bounding box center [132, 282] width 6 height 6
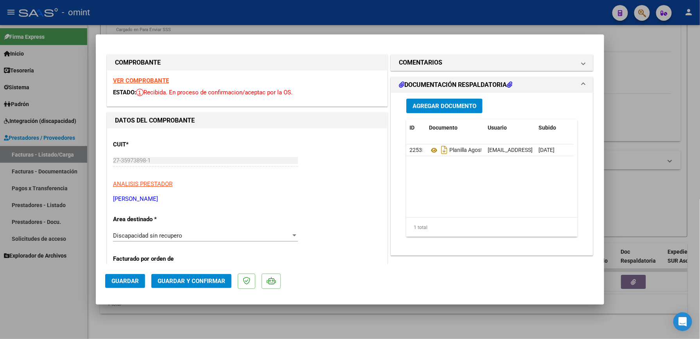
click at [292, 236] on div at bounding box center [294, 235] width 4 height 2
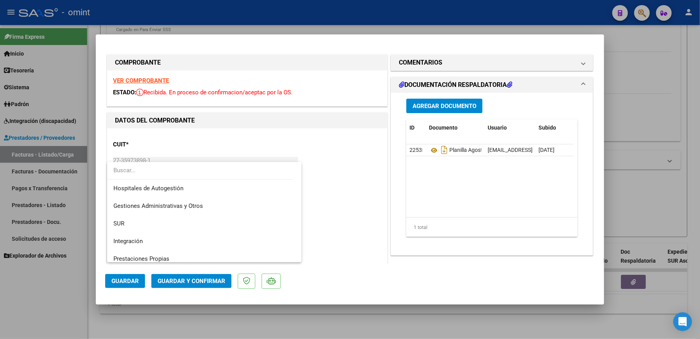
scroll to position [10, 0]
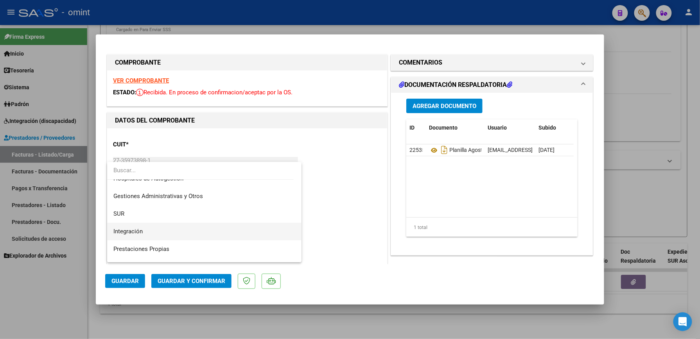
click at [237, 232] on span "Integración" at bounding box center [204, 231] width 182 height 18
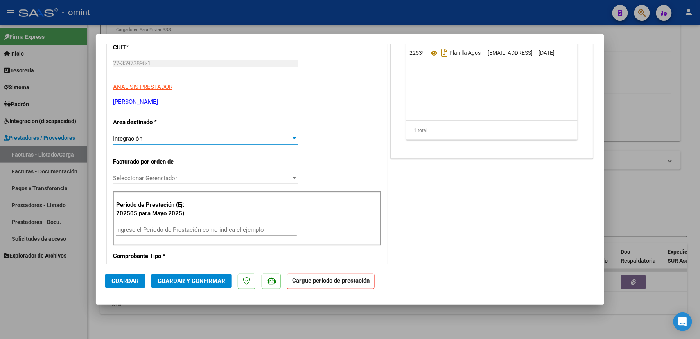
scroll to position [104, 0]
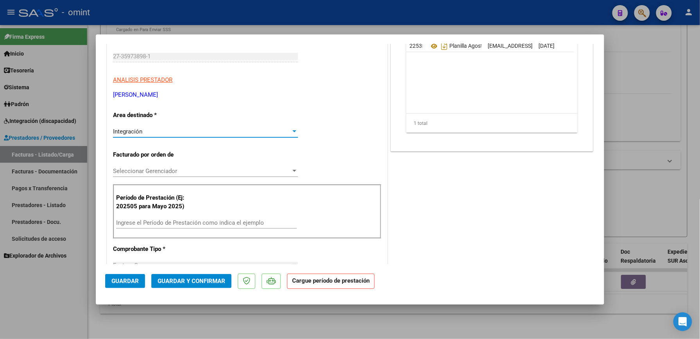
click at [207, 221] on input "Ingrese el Período de Prestación como indica el ejemplo" at bounding box center [206, 222] width 181 height 7
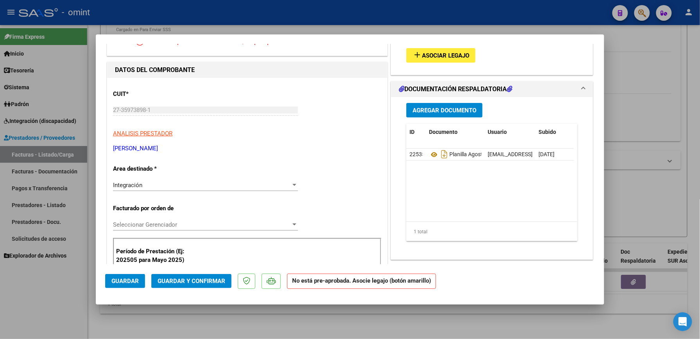
scroll to position [0, 0]
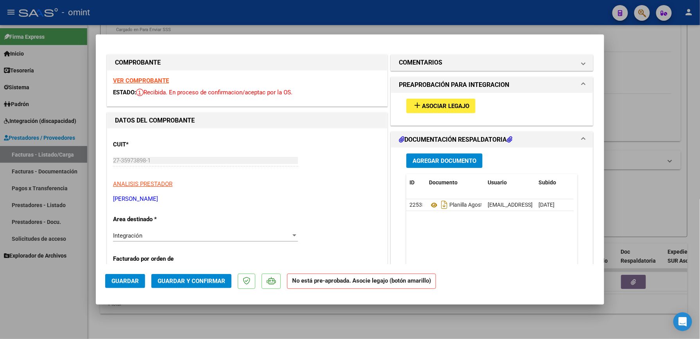
type input "202508"
click at [434, 100] on button "add Asociar Legajo" at bounding box center [440, 106] width 69 height 14
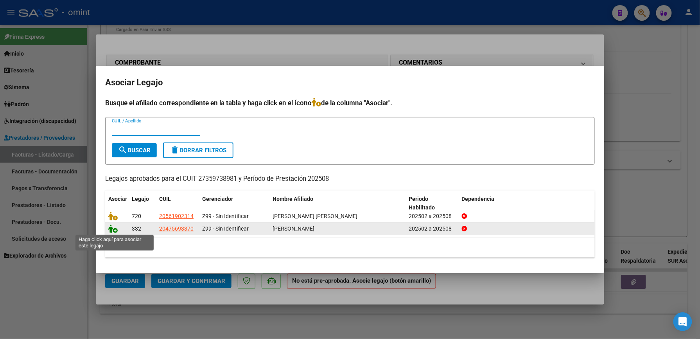
click at [113, 227] on icon at bounding box center [112, 228] width 9 height 9
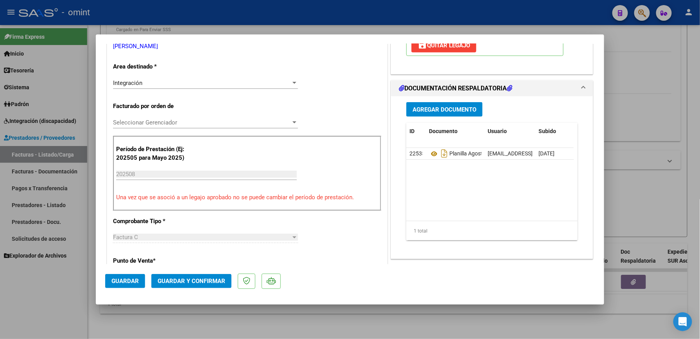
scroll to position [156, 0]
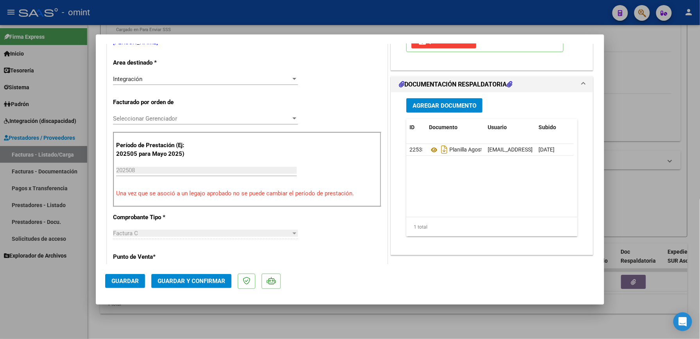
click at [218, 277] on span "Guardar y Confirmar" at bounding box center [192, 280] width 68 height 7
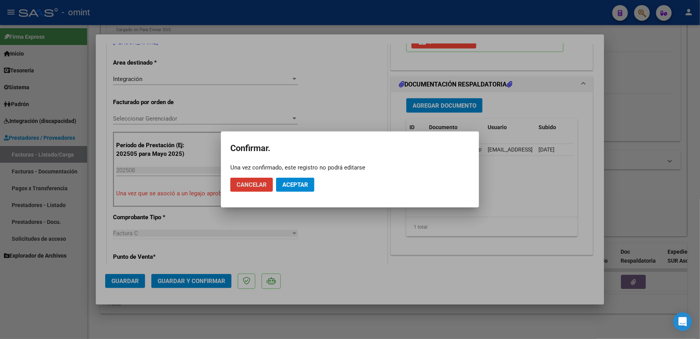
click at [301, 183] on span "Aceptar" at bounding box center [295, 184] width 26 height 7
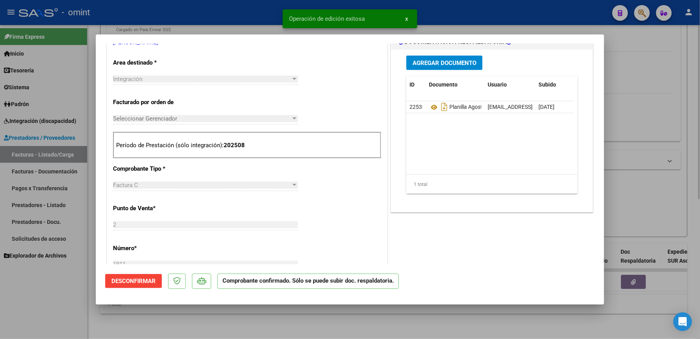
click at [632, 208] on div at bounding box center [350, 169] width 700 height 339
type input "$ 0,00"
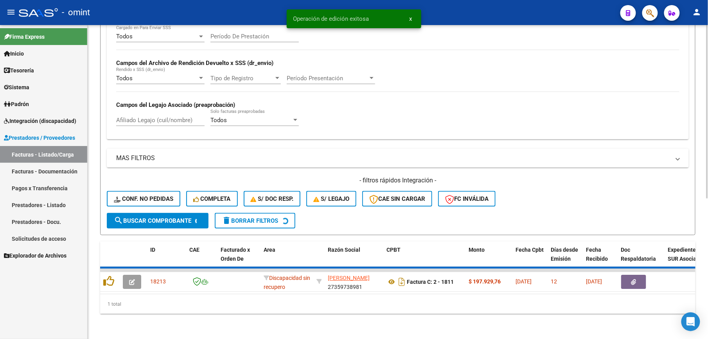
scroll to position [238, 0]
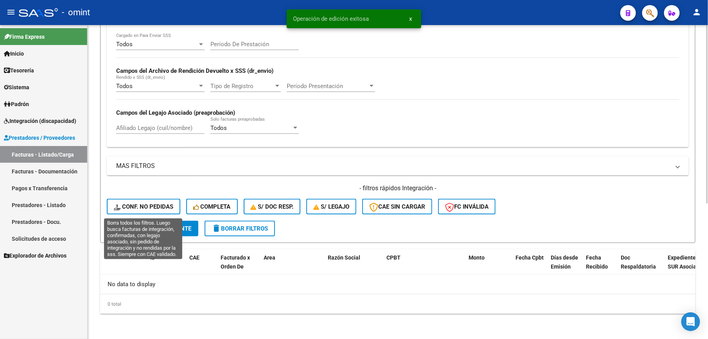
click at [160, 204] on span "Conf. no pedidas" at bounding box center [143, 206] width 59 height 7
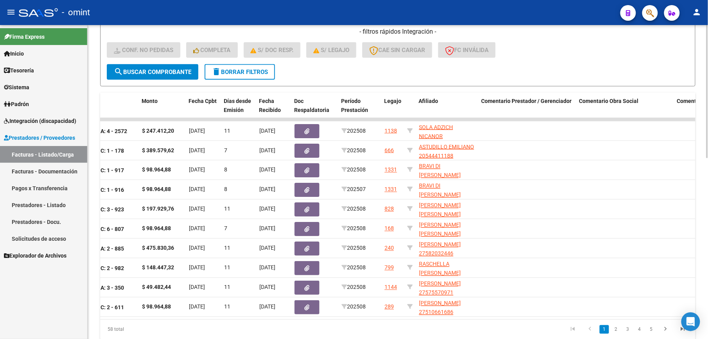
scroll to position [427, 0]
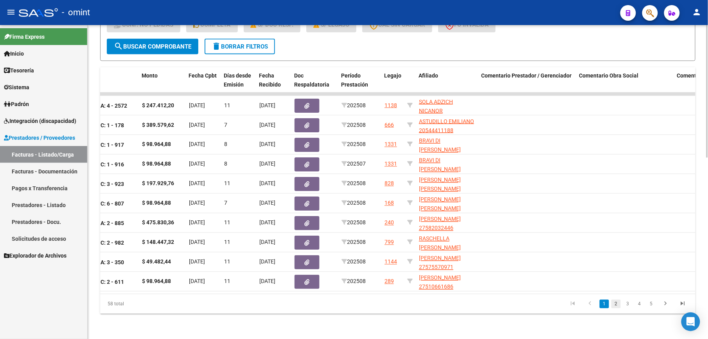
click at [616, 305] on link "2" at bounding box center [615, 303] width 9 height 9
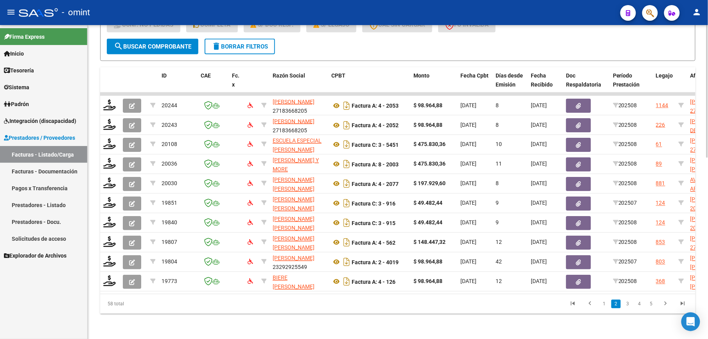
scroll to position [0, 656]
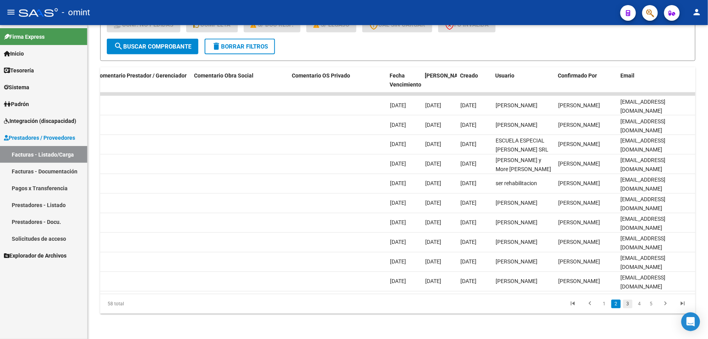
click at [627, 305] on link "3" at bounding box center [627, 303] width 9 height 9
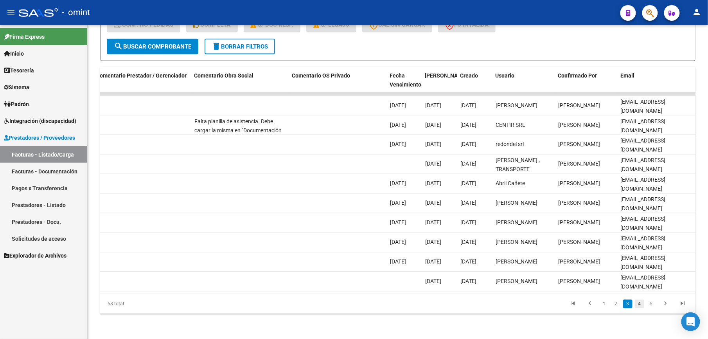
click at [640, 305] on link "4" at bounding box center [639, 303] width 9 height 9
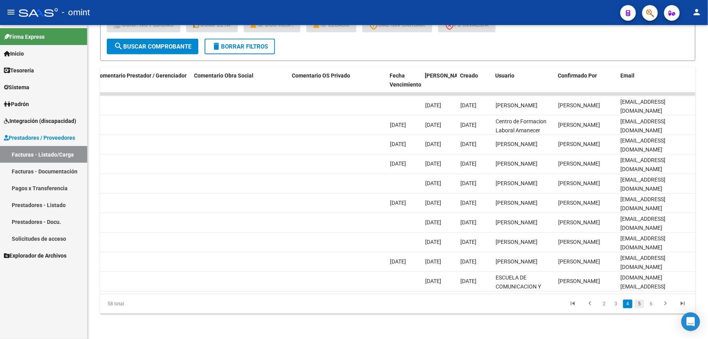
click at [640, 304] on link "5" at bounding box center [639, 303] width 9 height 9
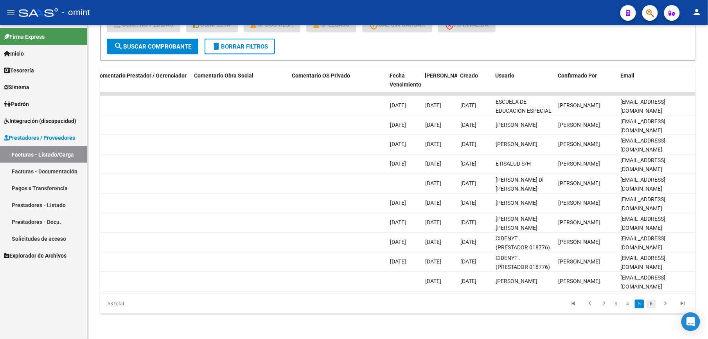
click at [651, 303] on link "6" at bounding box center [650, 303] width 9 height 9
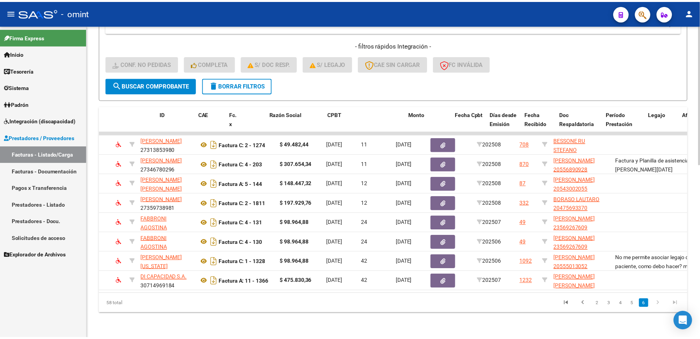
scroll to position [0, 0]
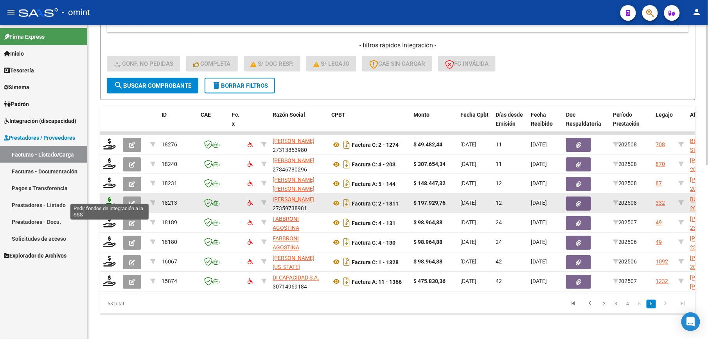
click at [109, 197] on icon at bounding box center [109, 202] width 13 height 11
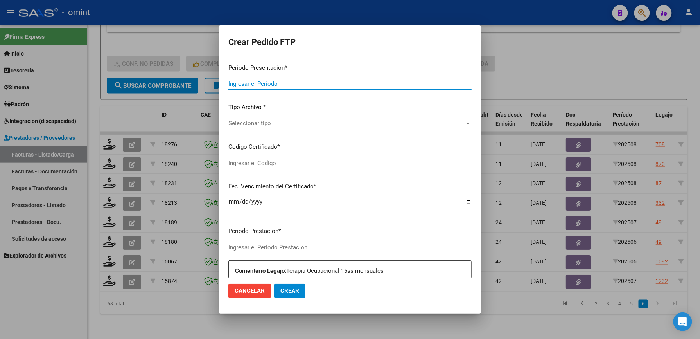
type input "202508"
type input "$ 197.929,76"
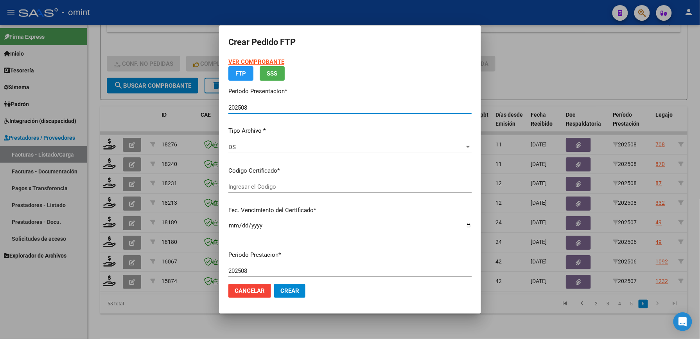
type input "3542243194"
type input "[DATE]"
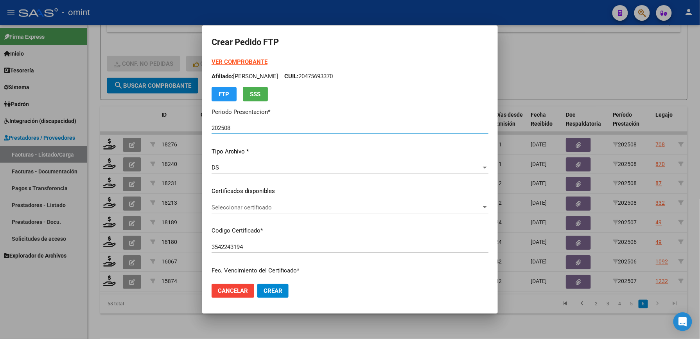
click at [266, 206] on span "Seleccionar certificado" at bounding box center [347, 207] width 270 height 7
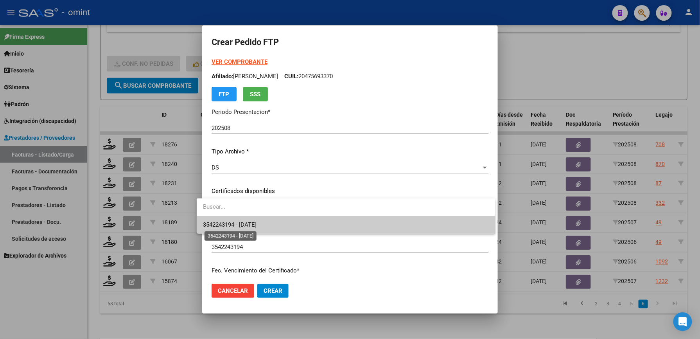
click at [258, 220] on span "3542243194 - [DATE]" at bounding box center [346, 225] width 286 height 18
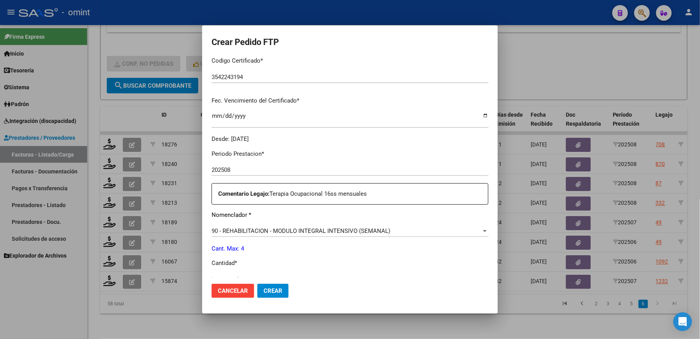
scroll to position [208, 0]
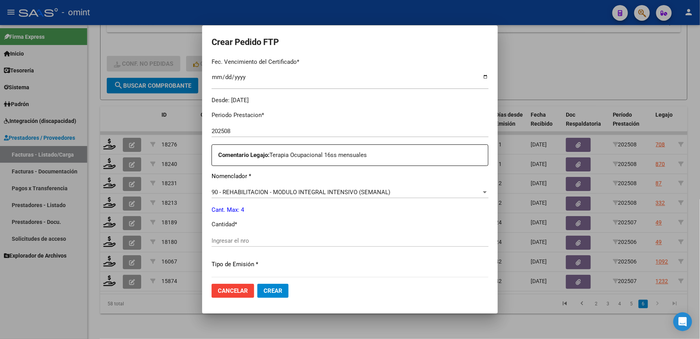
click at [253, 239] on input "Ingresar el nro" at bounding box center [350, 240] width 277 height 7
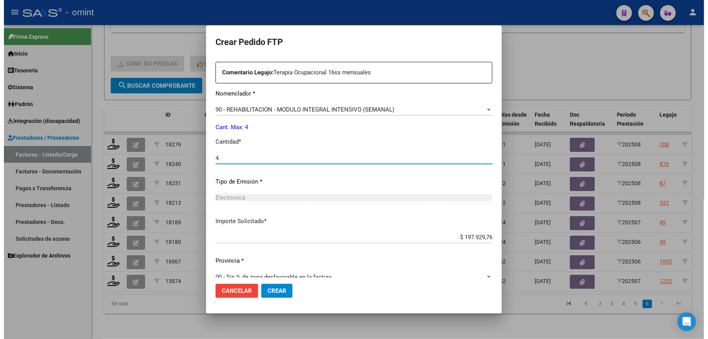
scroll to position [303, 0]
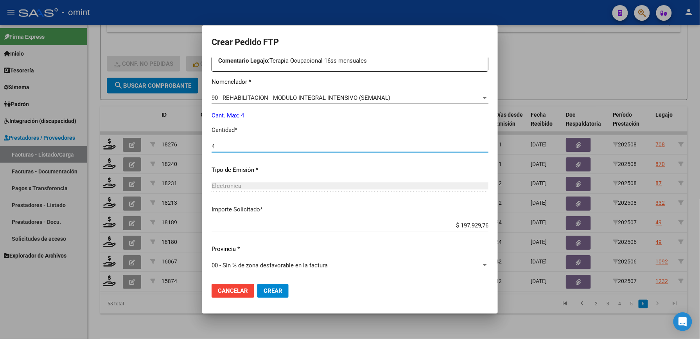
type input "4"
click at [274, 291] on span "Crear" at bounding box center [273, 290] width 19 height 7
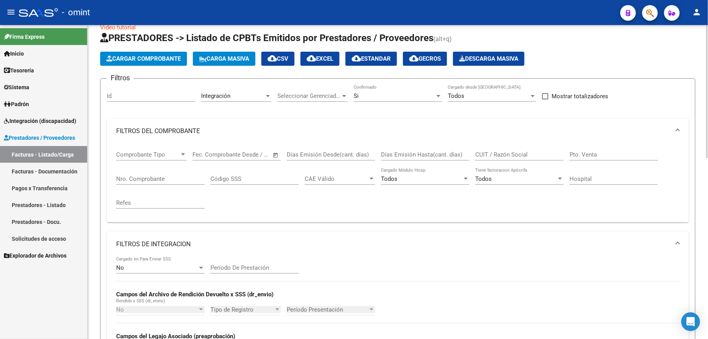
scroll to position [0, 0]
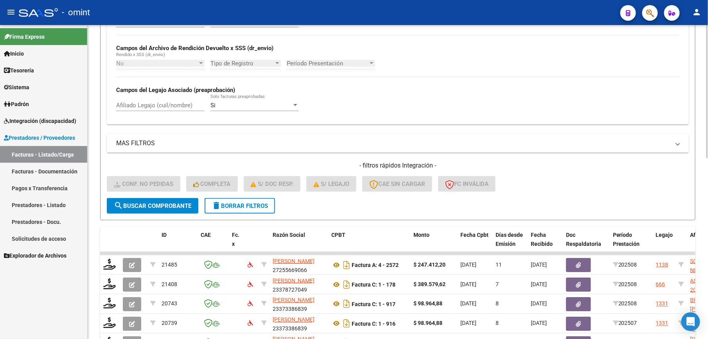
click at [263, 206] on span "delete Borrar Filtros" at bounding box center [240, 205] width 56 height 7
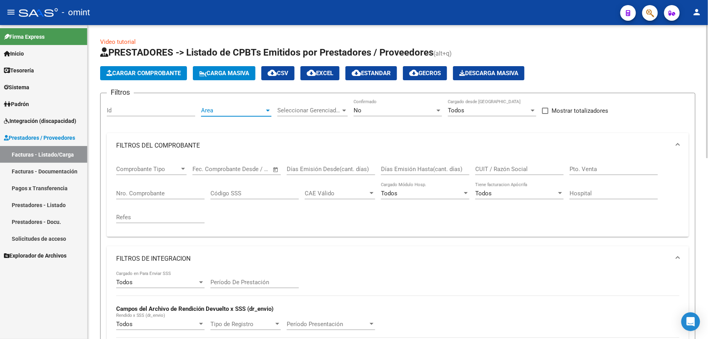
click at [265, 109] on div at bounding box center [267, 110] width 7 height 6
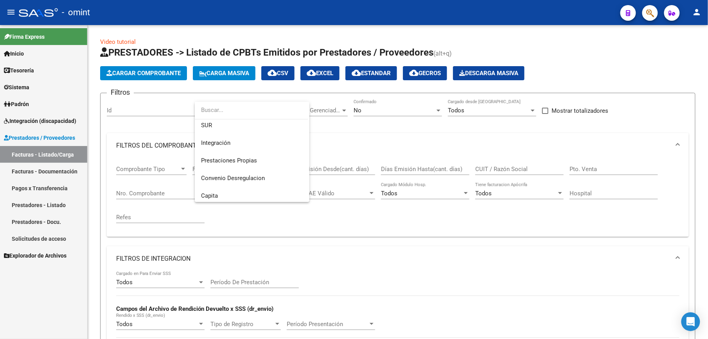
scroll to position [93, 0]
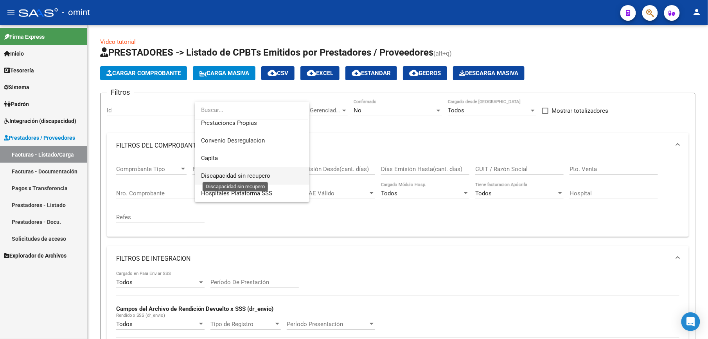
click at [270, 175] on span "Discapacidad sin recupero" at bounding box center [235, 175] width 69 height 7
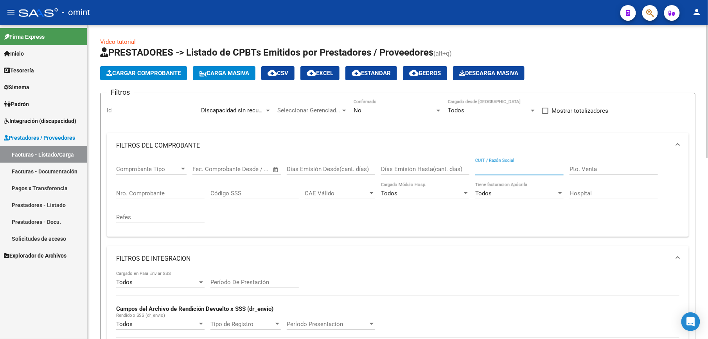
paste input "20345846728"
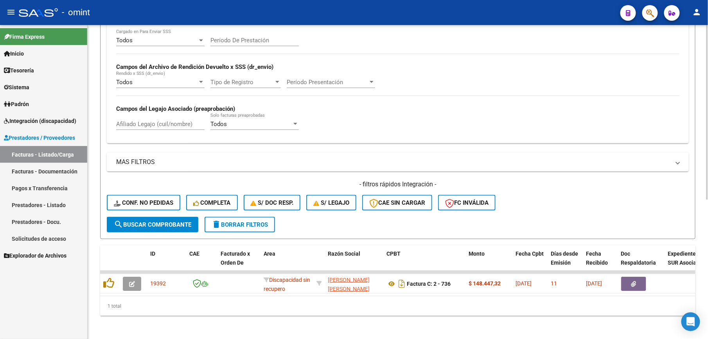
scroll to position [252, 0]
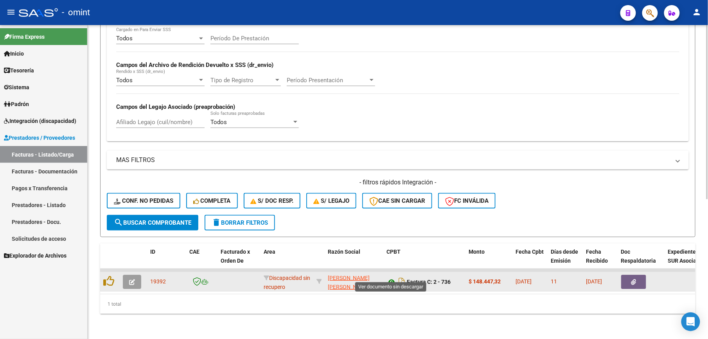
type input "20345846728"
click at [392, 277] on icon at bounding box center [391, 281] width 10 height 9
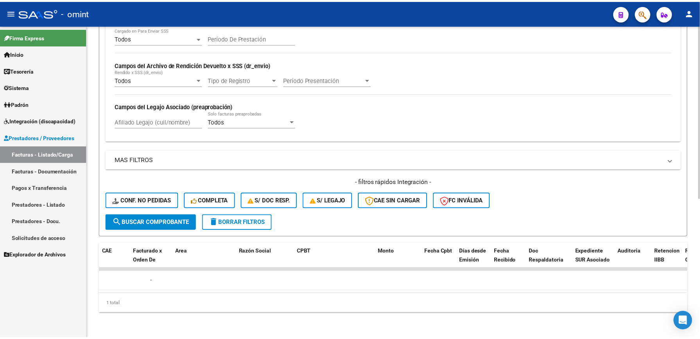
scroll to position [0, 0]
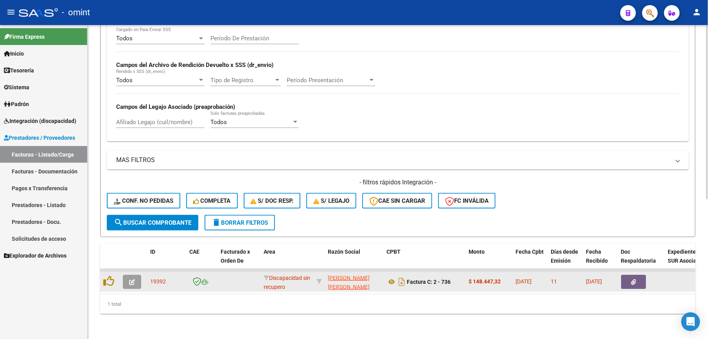
click at [132, 279] on icon "button" at bounding box center [132, 282] width 6 height 6
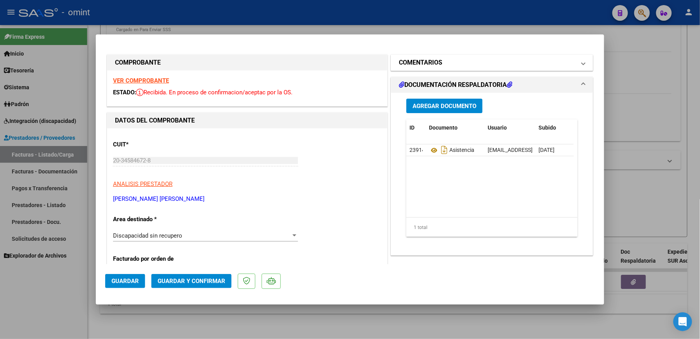
click at [582, 61] on span at bounding box center [583, 62] width 3 height 9
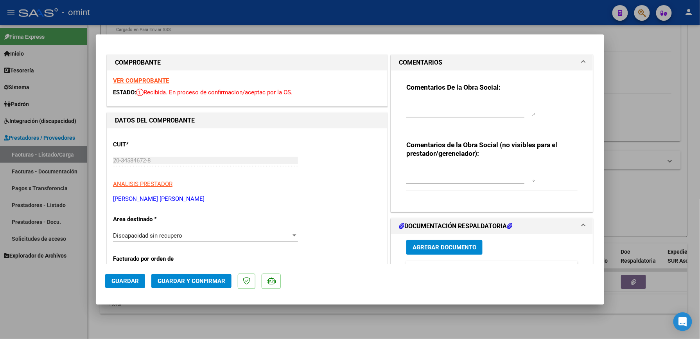
click at [501, 108] on textarea at bounding box center [470, 108] width 129 height 16
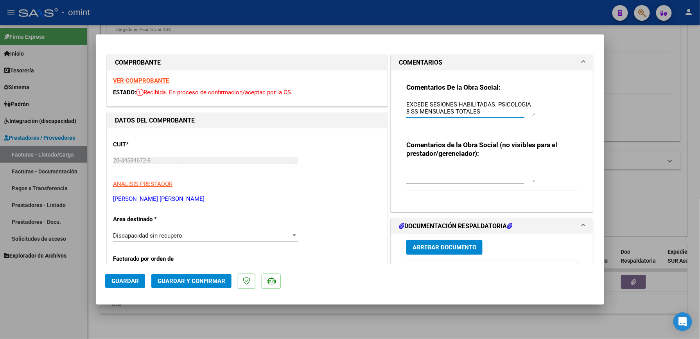
type textarea "EXCEDE SESIONES HABILITADAS. PSICOLOGIA 8 SS MENSUALES TOTALES"
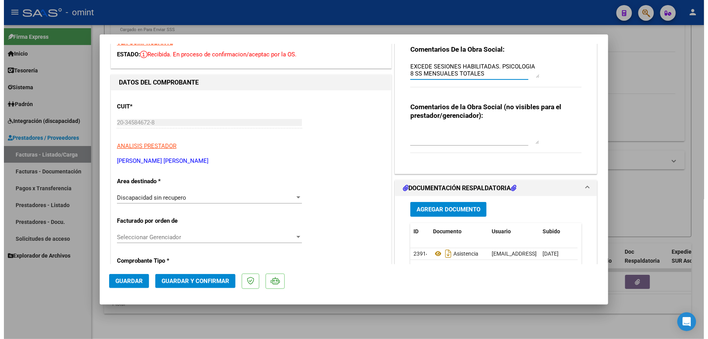
scroll to position [104, 0]
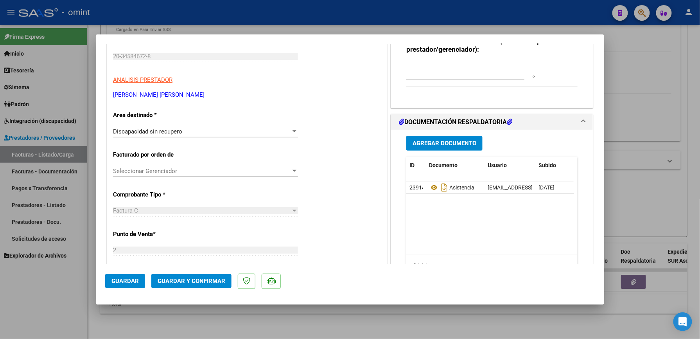
click at [213, 279] on span "Guardar y Confirmar" at bounding box center [192, 280] width 68 height 7
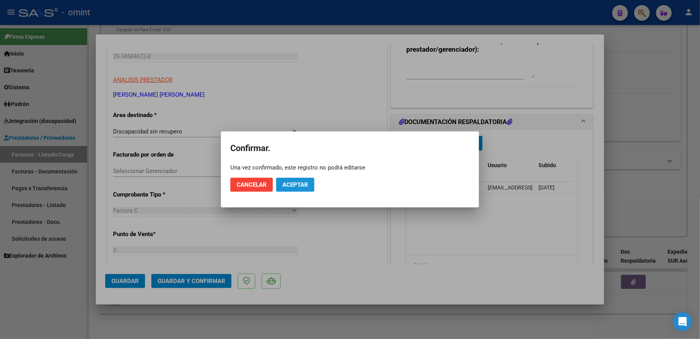
click at [289, 189] on button "Aceptar" at bounding box center [295, 184] width 38 height 14
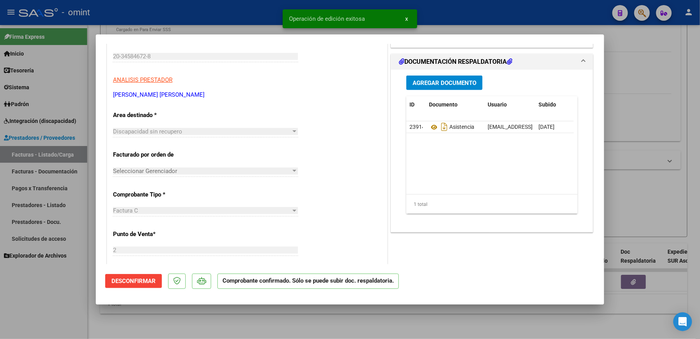
click at [487, 22] on div at bounding box center [350, 169] width 700 height 339
type input "$ 0,00"
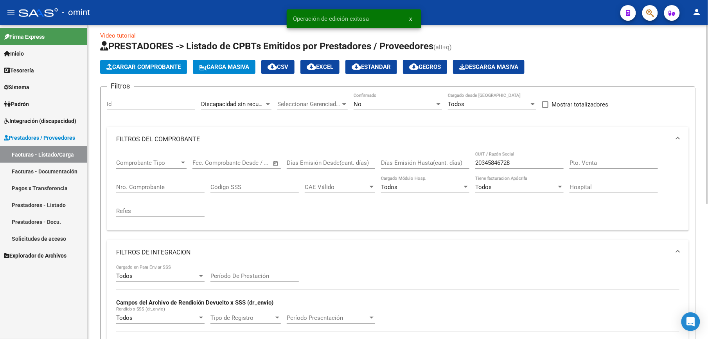
scroll to position [0, 0]
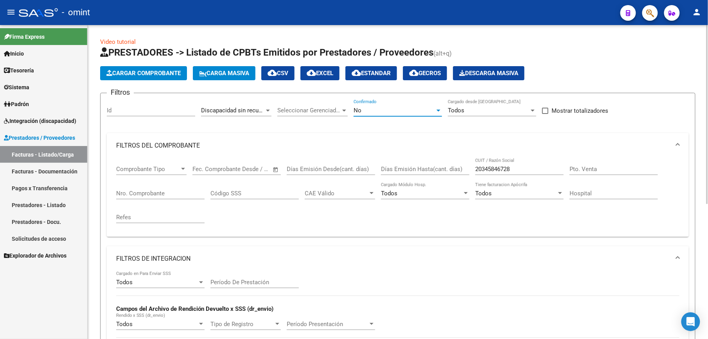
click at [399, 110] on div "No" at bounding box center [393, 110] width 81 height 7
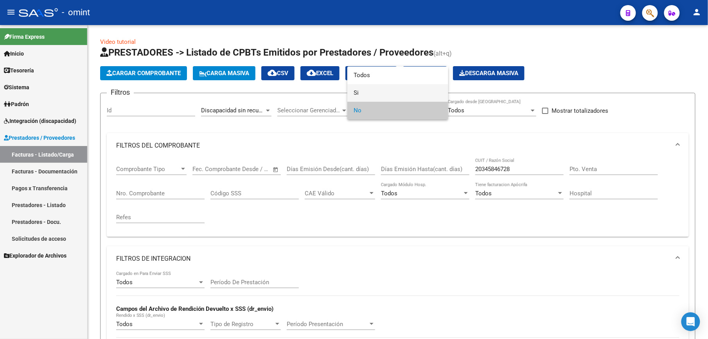
click at [388, 91] on span "Si" at bounding box center [397, 93] width 88 height 18
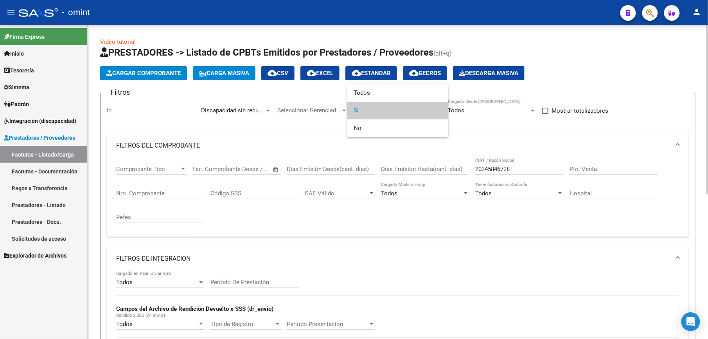
click at [409, 233] on div at bounding box center [354, 169] width 708 height 339
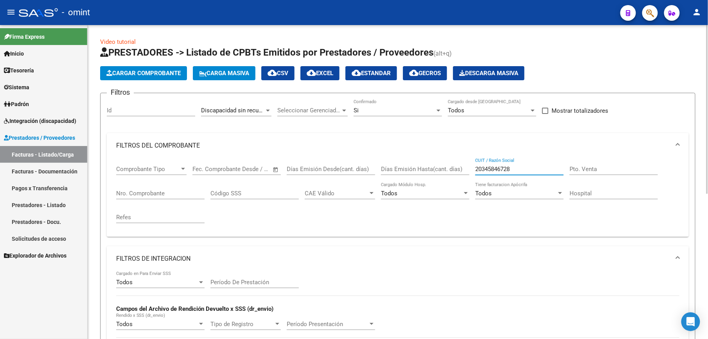
drag, startPoint x: 521, startPoint y: 169, endPoint x: 458, endPoint y: 171, distance: 62.6
click at [458, 171] on div "Comprobante Tipo Comprobante Tipo Fecha inicio – Fecha fin Fec. Comprobante Des…" at bounding box center [397, 194] width 563 height 72
paste input "3376343944"
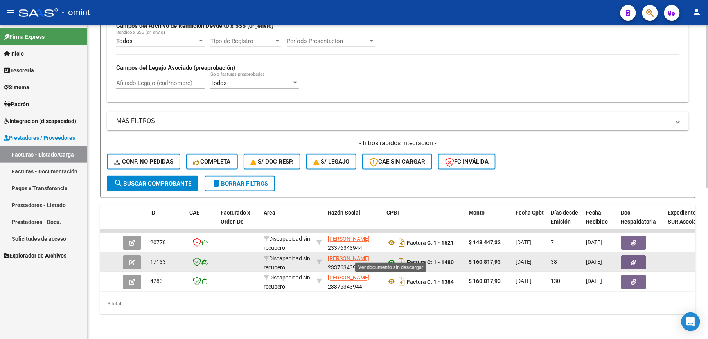
type input "23376343944"
click at [393, 257] on icon at bounding box center [391, 261] width 10 height 9
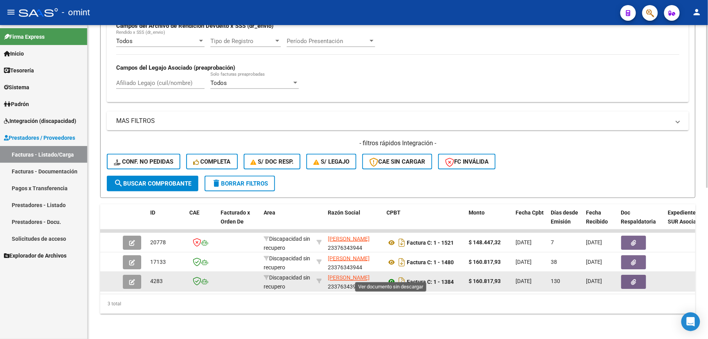
click at [391, 277] on icon at bounding box center [391, 281] width 10 height 9
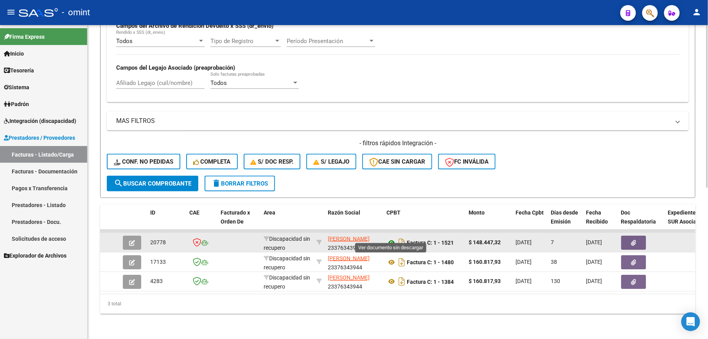
click at [390, 238] on icon at bounding box center [391, 242] width 10 height 9
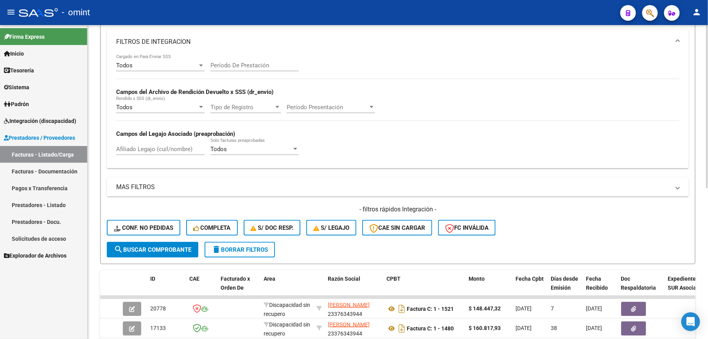
scroll to position [186, 0]
